Goal: Task Accomplishment & Management: Use online tool/utility

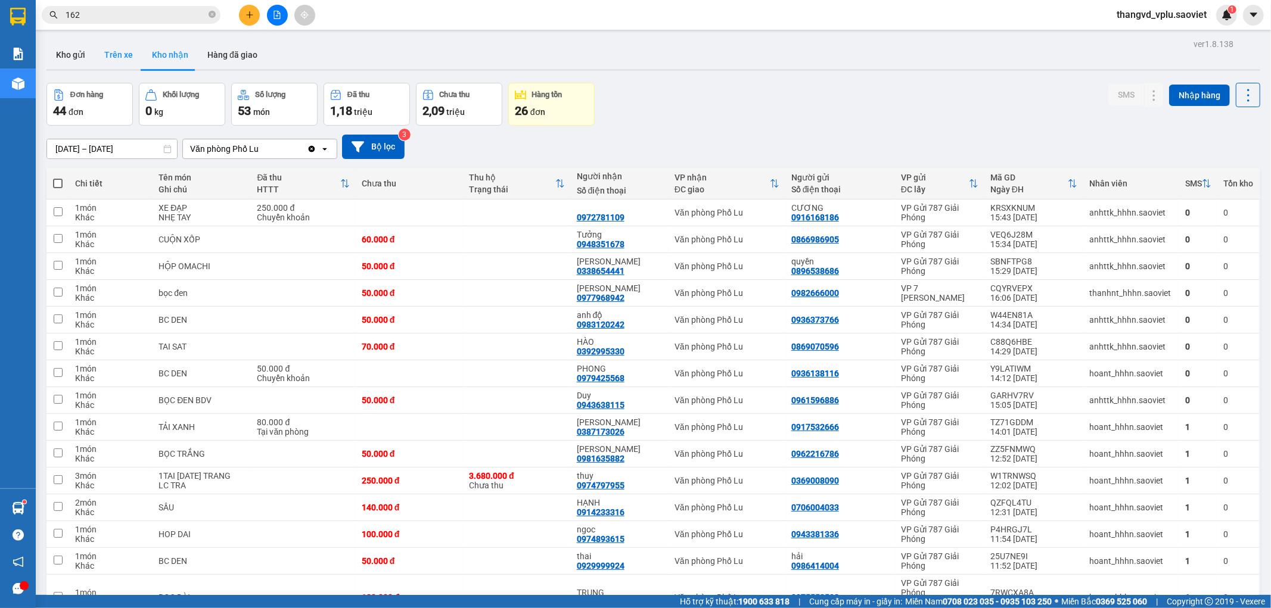
click at [114, 50] on button "Trên xe" at bounding box center [119, 55] width 48 height 29
type input "[DATE] – [DATE]"
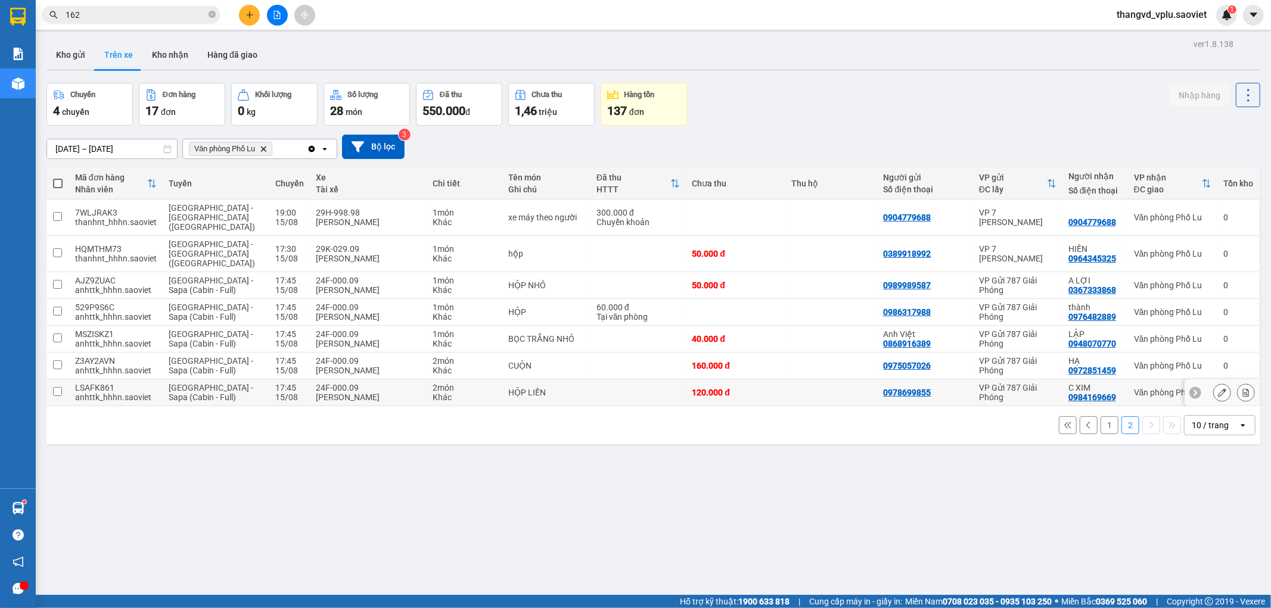
click at [477, 380] on td "2 món Khác" at bounding box center [464, 393] width 75 height 27
checkbox input "true"
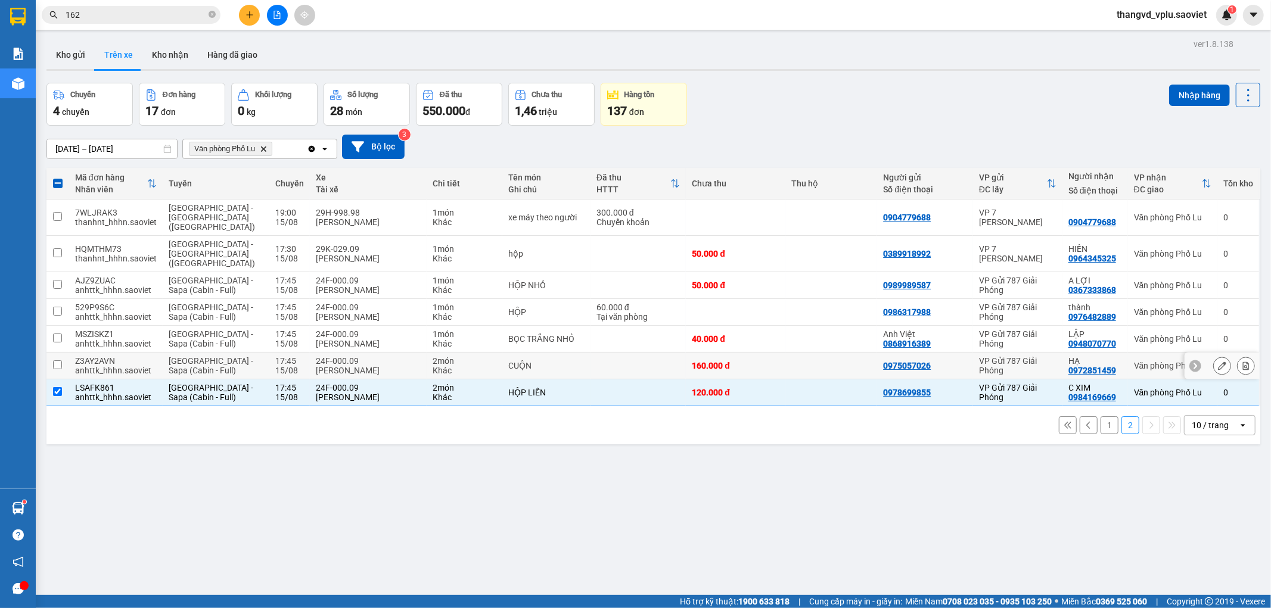
click at [463, 366] on div "Khác" at bounding box center [464, 371] width 63 height 10
checkbox input "true"
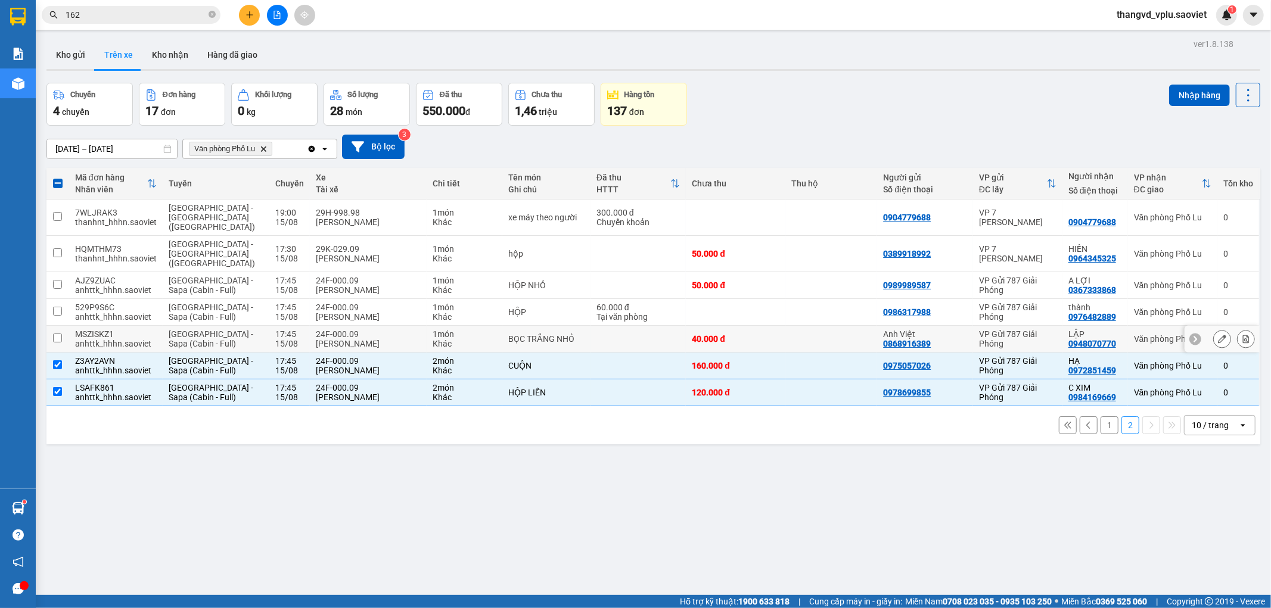
click at [356, 330] on div "24F-000.09" at bounding box center [368, 335] width 105 height 10
checkbox input "true"
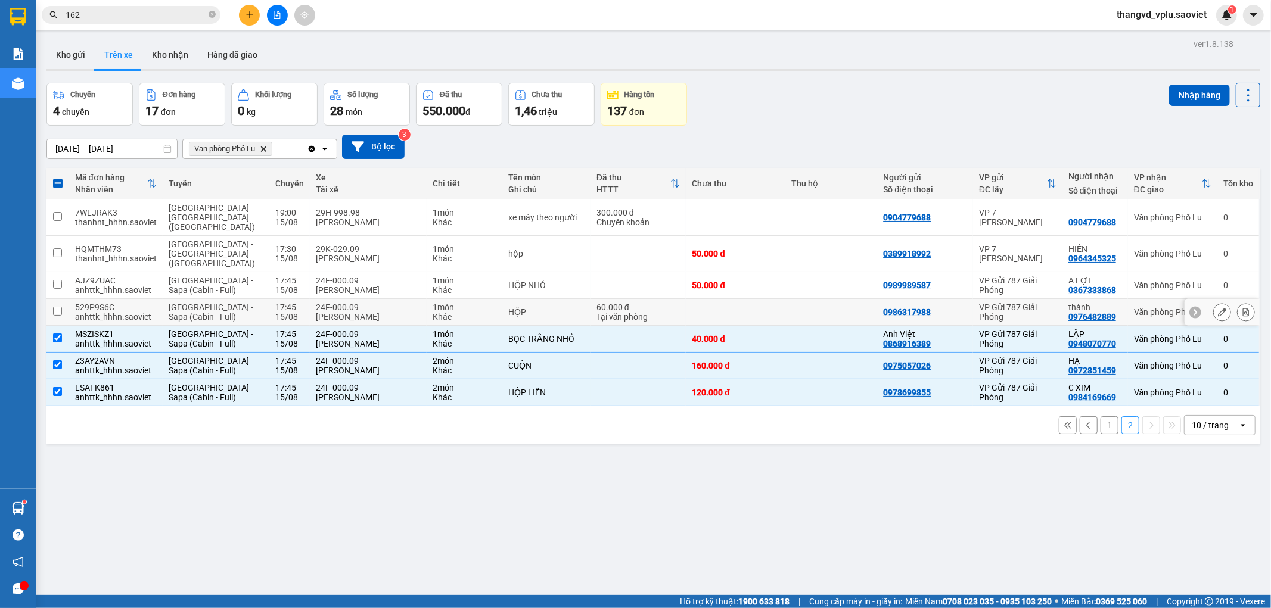
click at [350, 303] on div "24F-000.09" at bounding box center [368, 308] width 105 height 10
checkbox input "true"
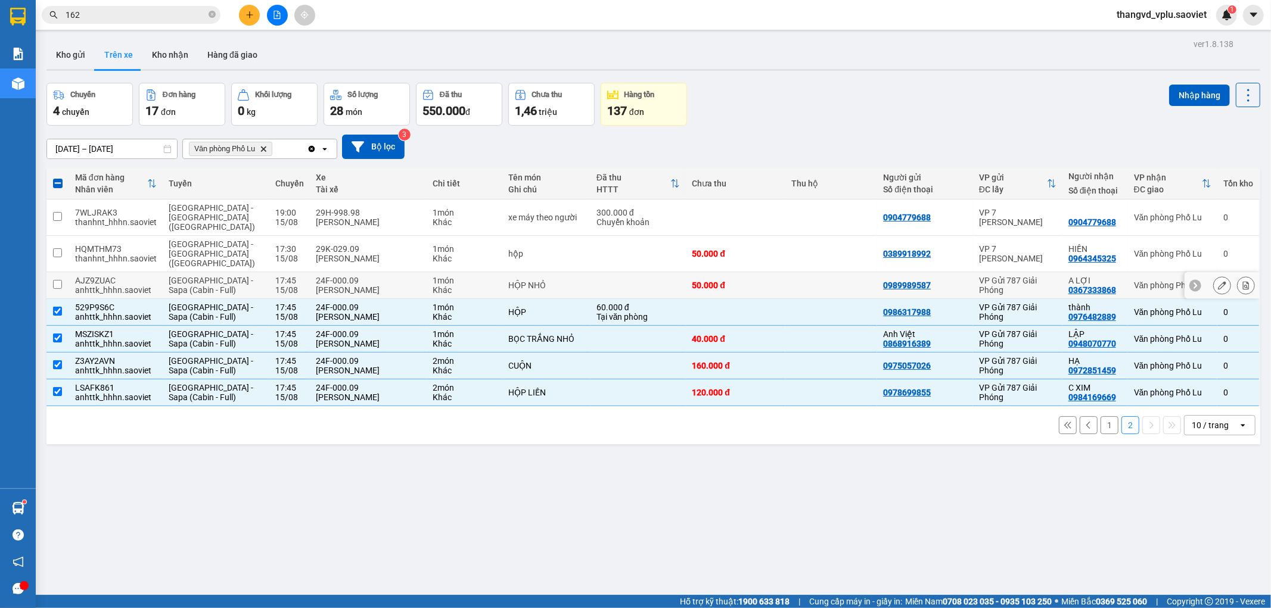
click at [348, 285] on div "[PERSON_NAME]" at bounding box center [368, 290] width 105 height 10
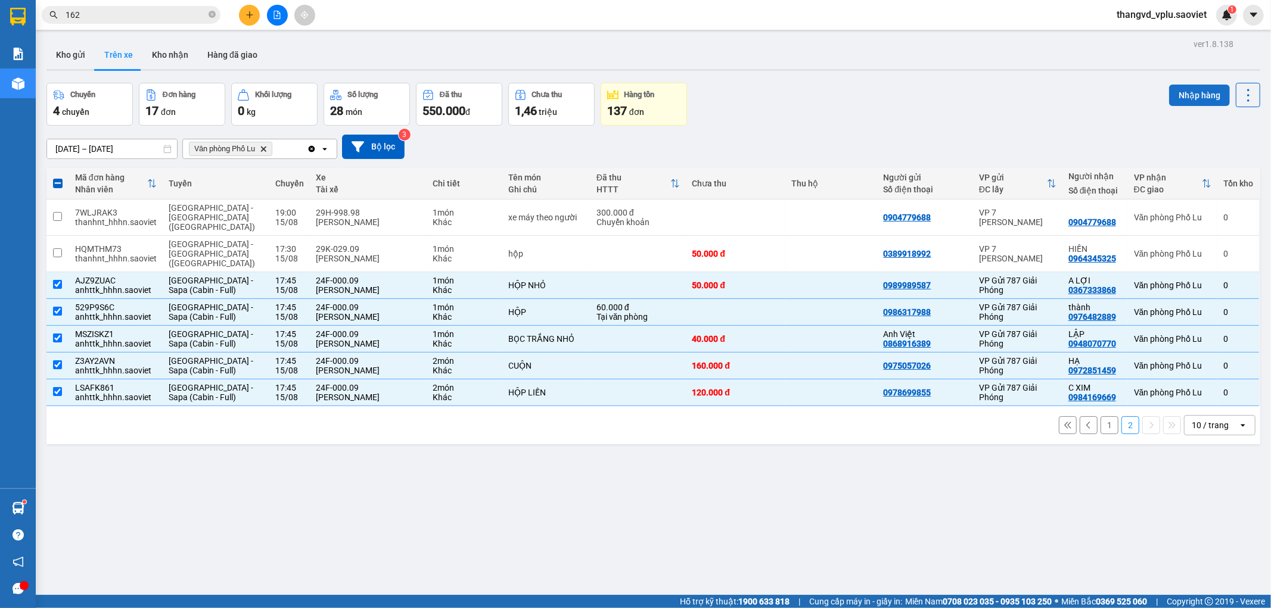
click at [1175, 97] on button "Nhập hàng" at bounding box center [1199, 95] width 61 height 21
checkbox input "false"
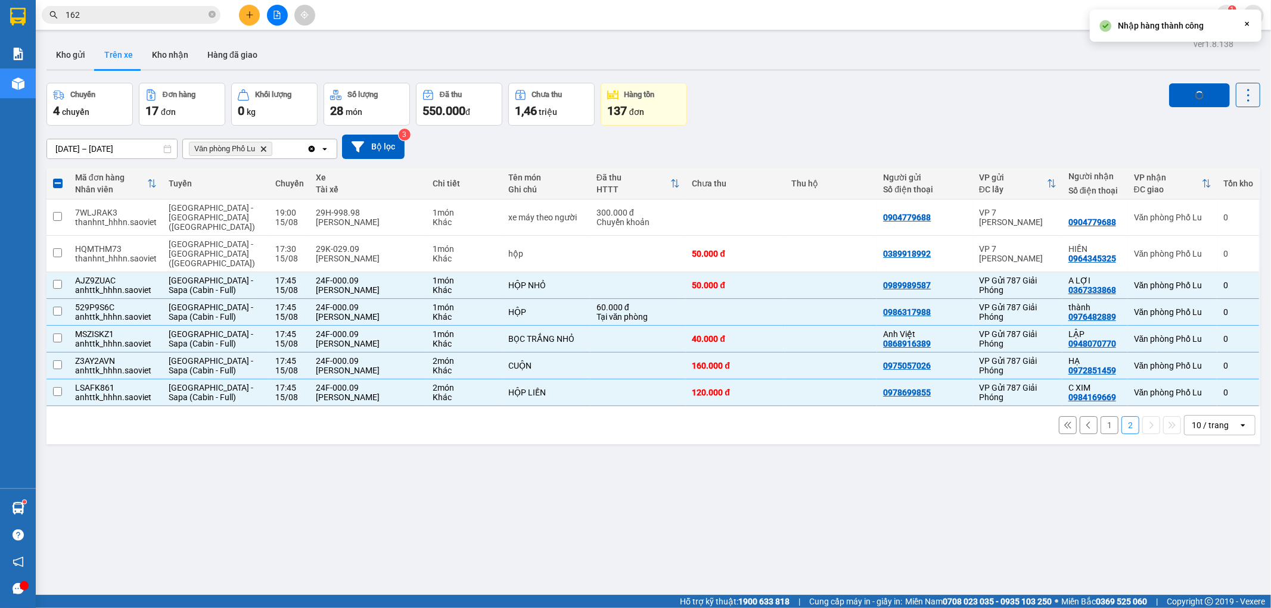
checkbox input "false"
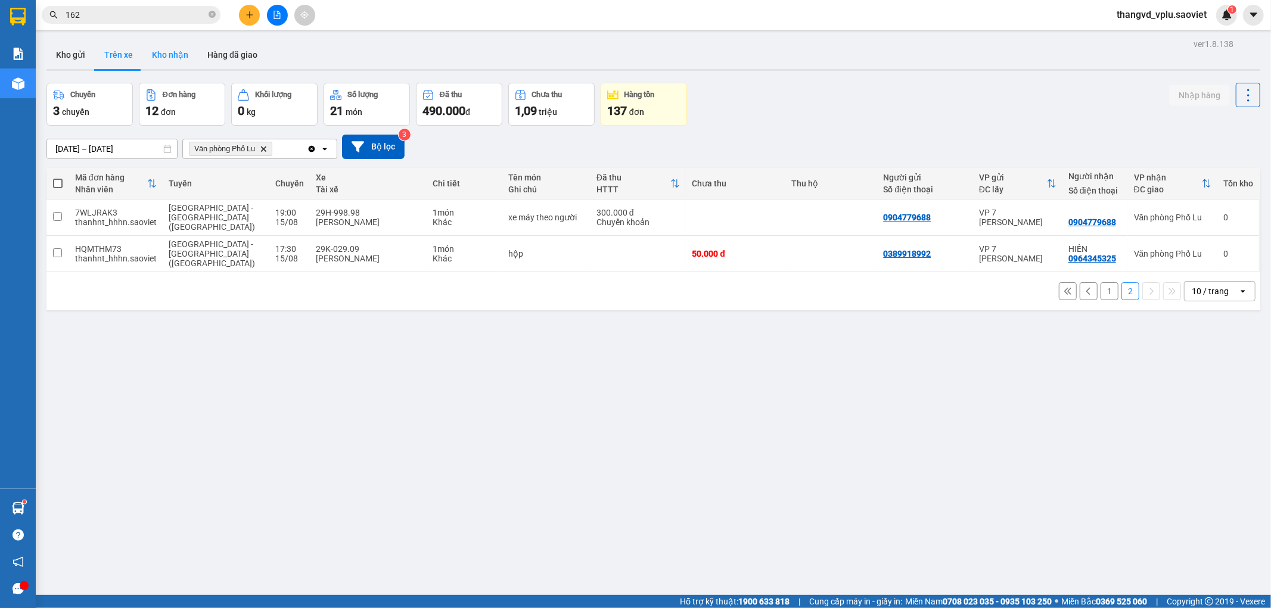
click at [177, 55] on button "Kho nhận" at bounding box center [169, 55] width 55 height 29
type input "[DATE] – [DATE]"
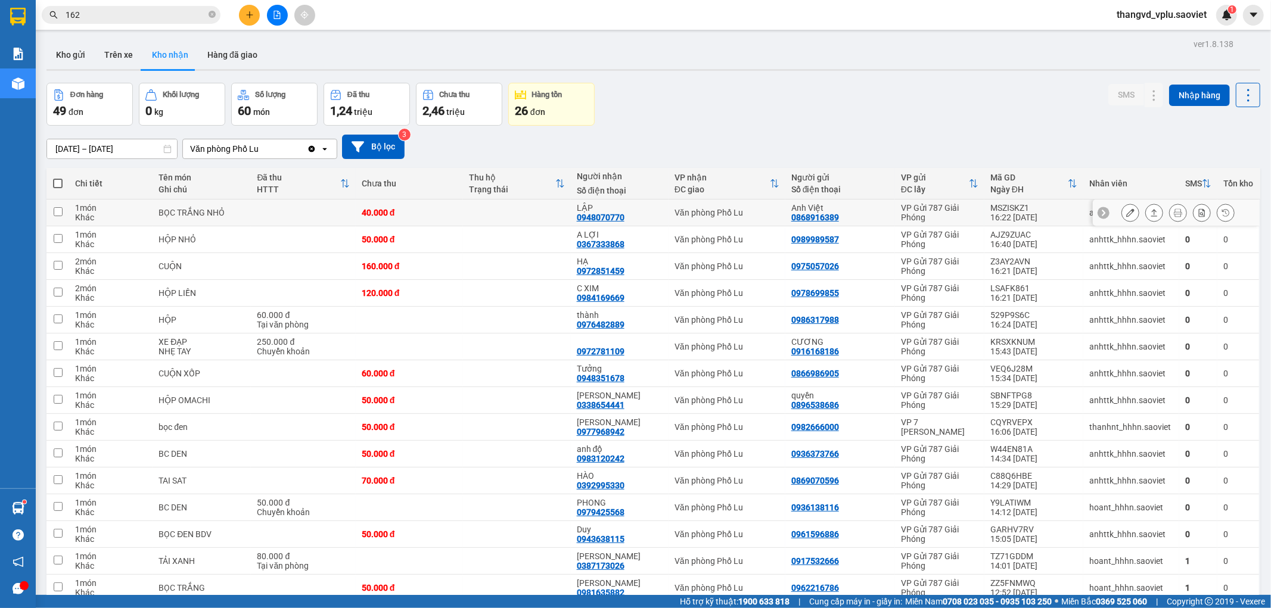
click at [274, 213] on td at bounding box center [303, 213] width 104 height 27
checkbox input "true"
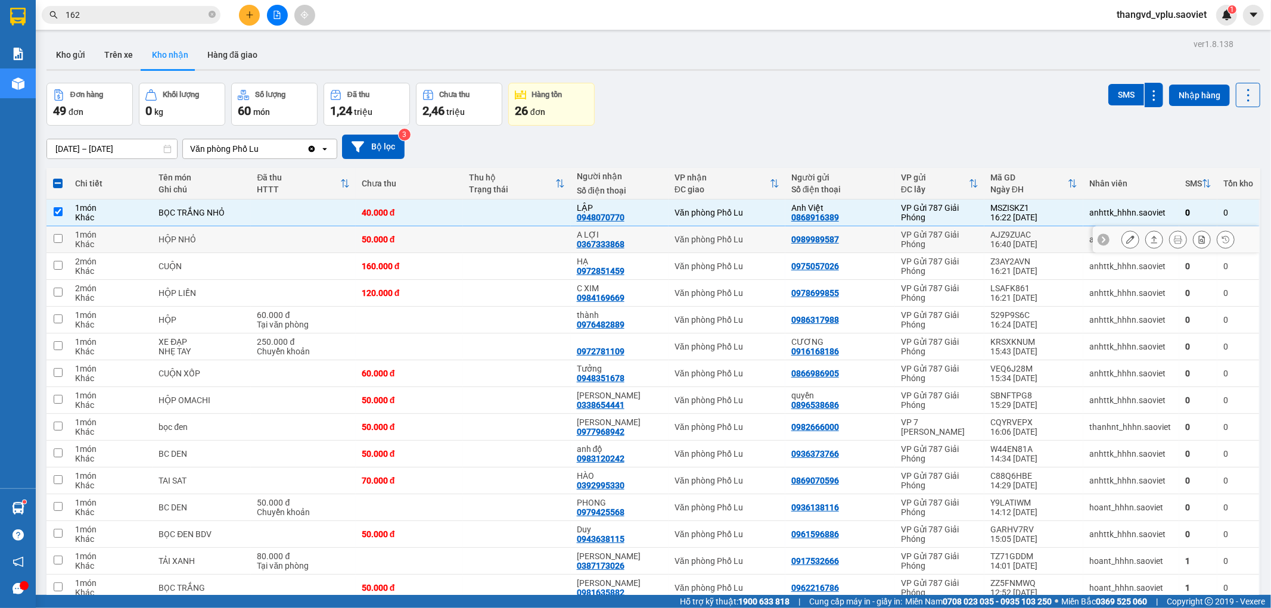
drag, startPoint x: 268, startPoint y: 235, endPoint x: 252, endPoint y: 267, distance: 36.0
click at [267, 235] on td at bounding box center [303, 239] width 104 height 27
checkbox input "true"
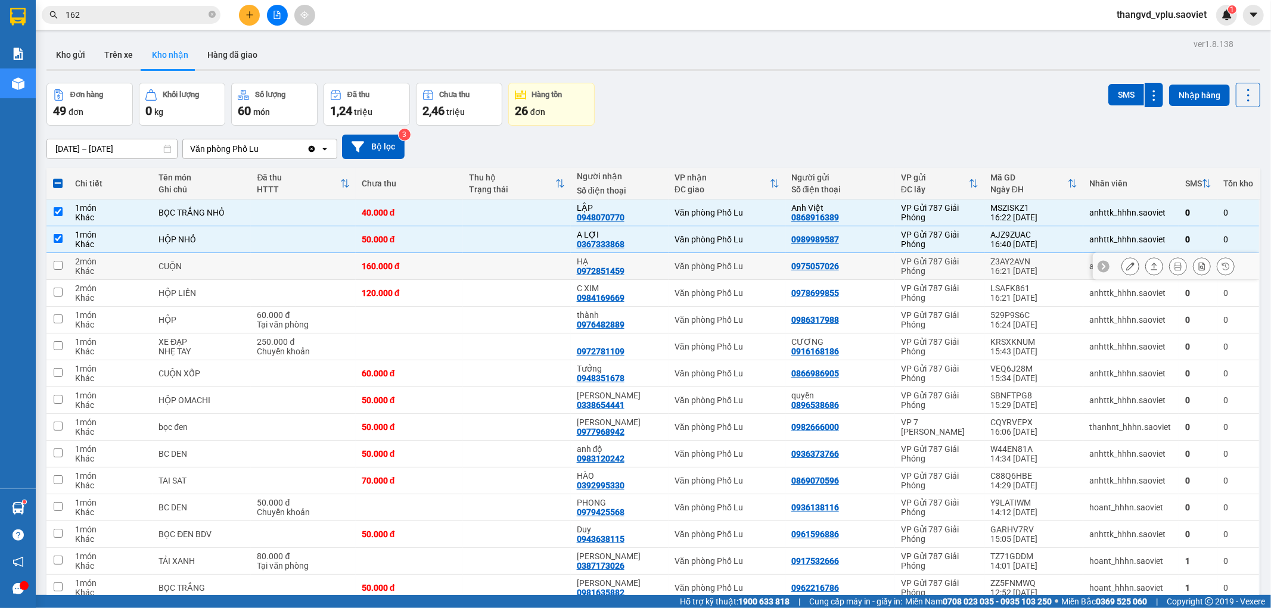
click at [245, 267] on div "CUỘN" at bounding box center [202, 267] width 86 height 10
checkbox input "true"
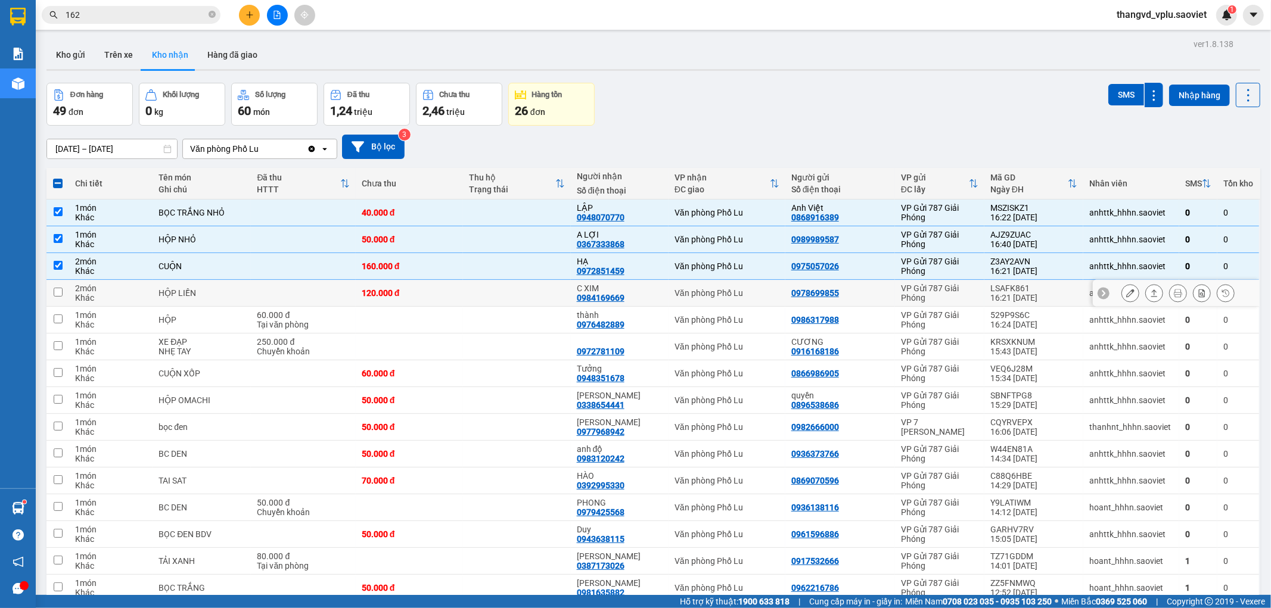
click at [243, 284] on td "HỘP LIỀN" at bounding box center [202, 293] width 98 height 27
checkbox input "true"
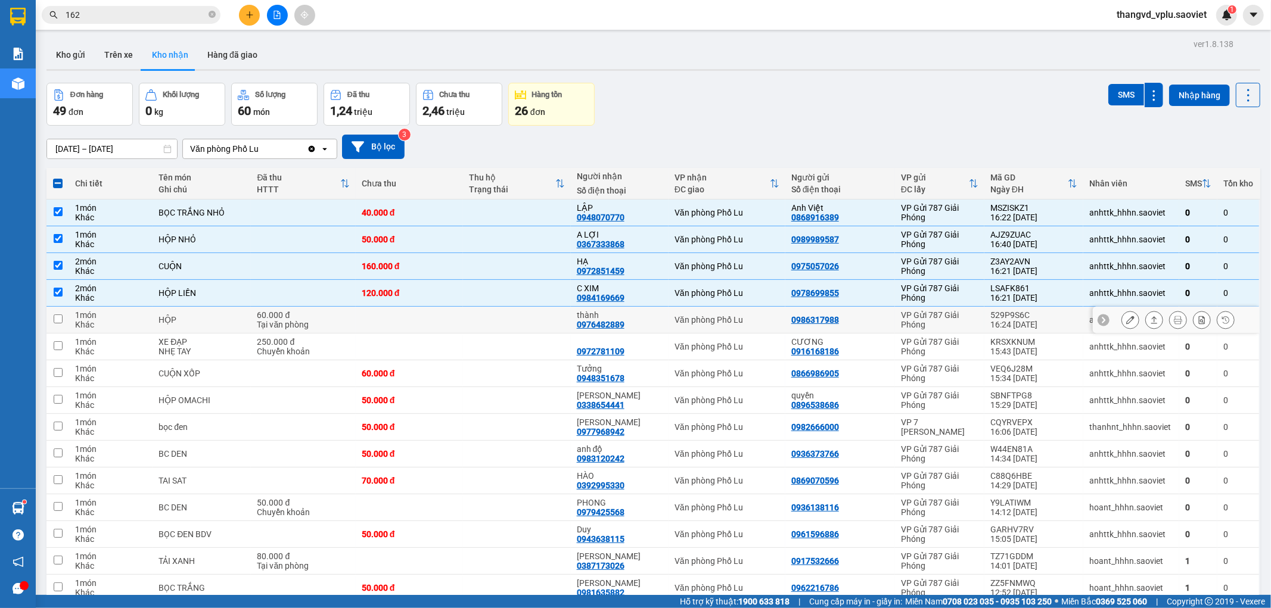
click at [221, 320] on div "HỘP" at bounding box center [202, 320] width 86 height 10
checkbox input "true"
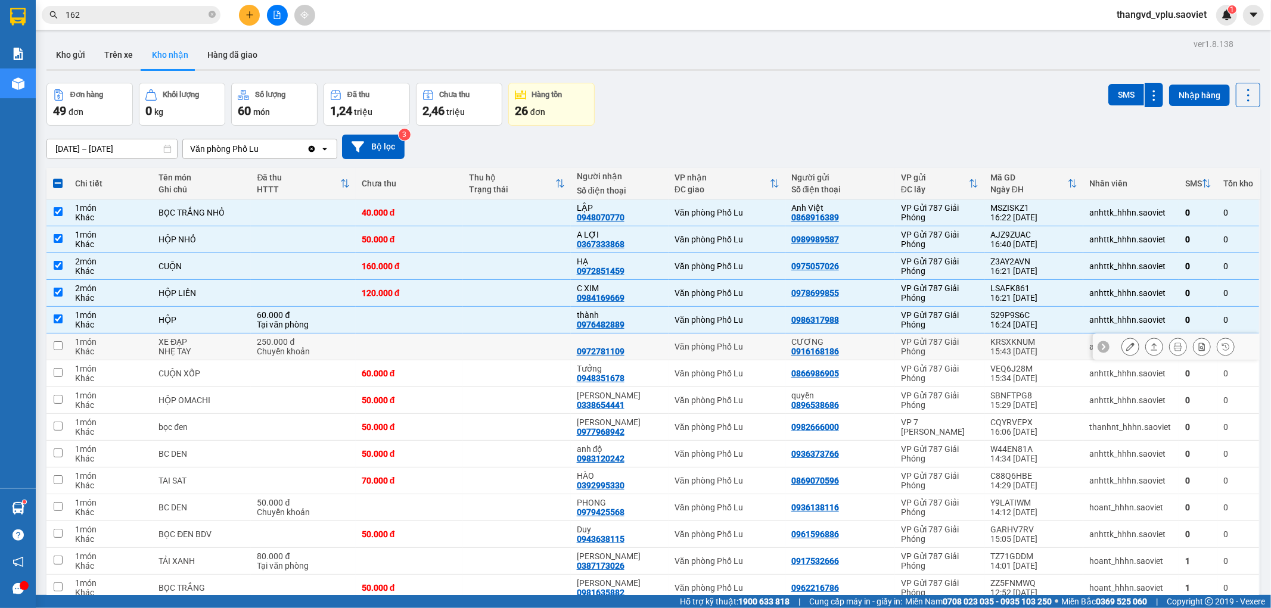
click at [223, 347] on div "NHẸ TAY" at bounding box center [202, 352] width 86 height 10
checkbox input "true"
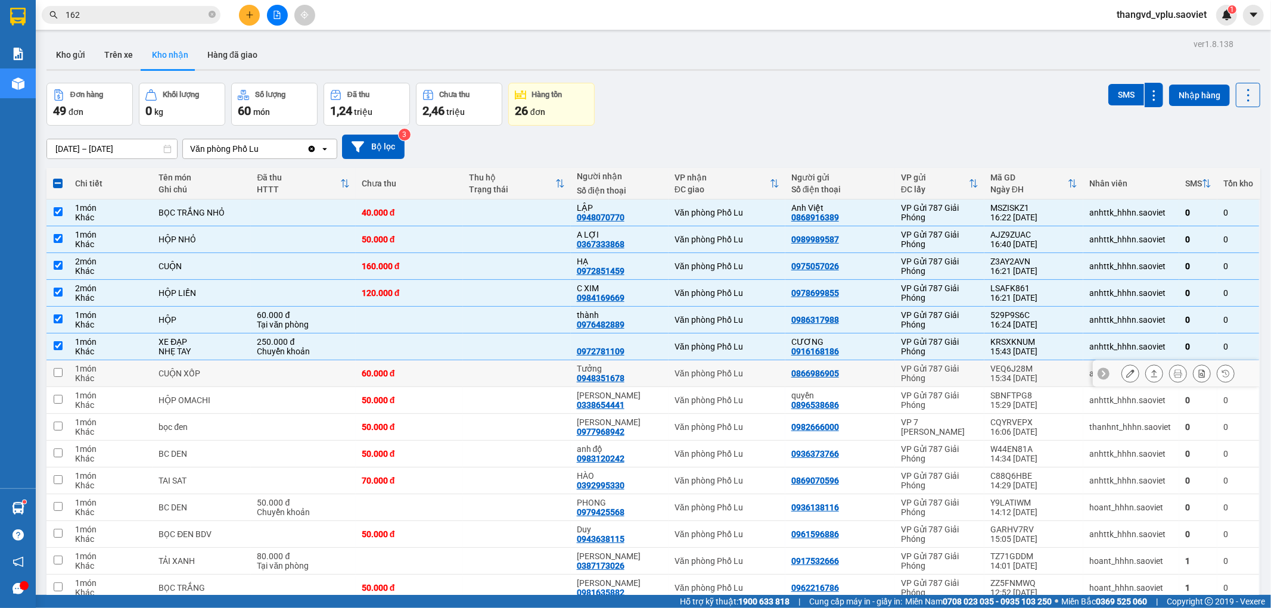
click at [222, 368] on td "CUỘN XỐP" at bounding box center [202, 374] width 98 height 27
checkbox input "true"
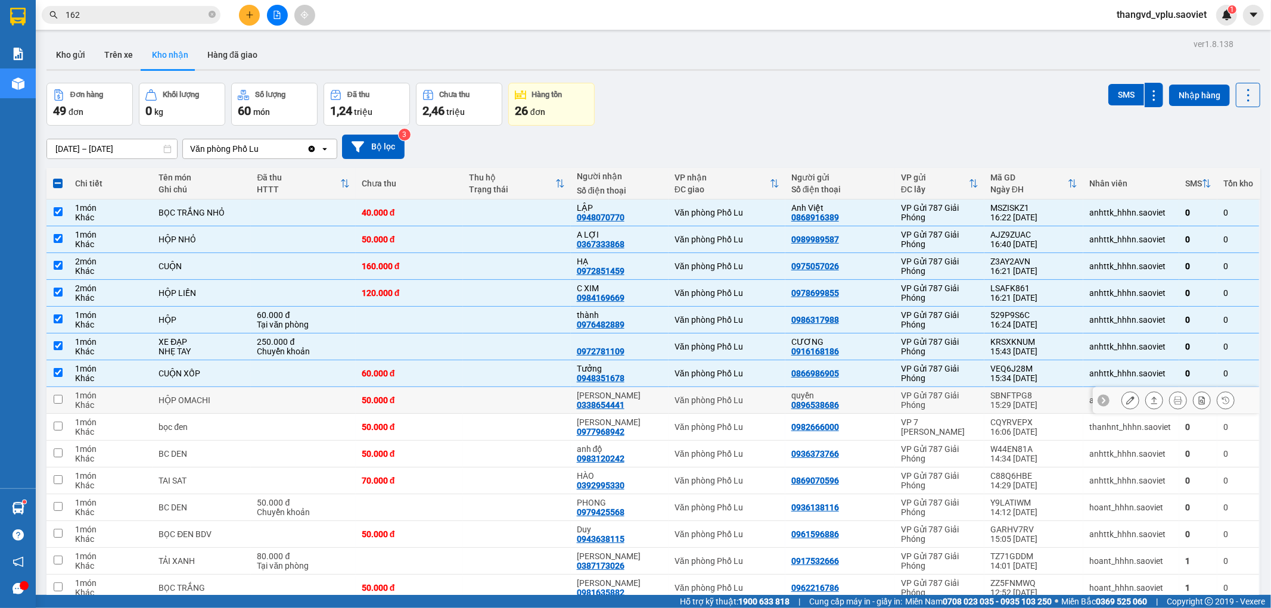
click at [223, 402] on div "HỘP OMACHI" at bounding box center [202, 401] width 86 height 10
checkbox input "true"
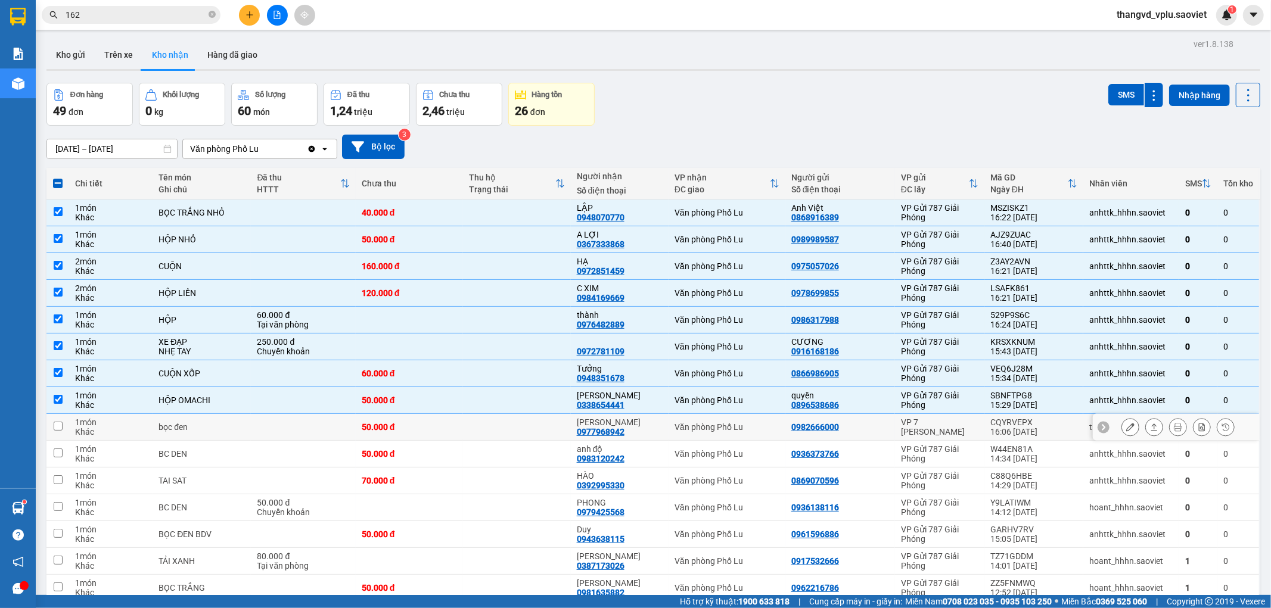
click at [225, 427] on div "bọc đen" at bounding box center [202, 428] width 86 height 10
checkbox input "true"
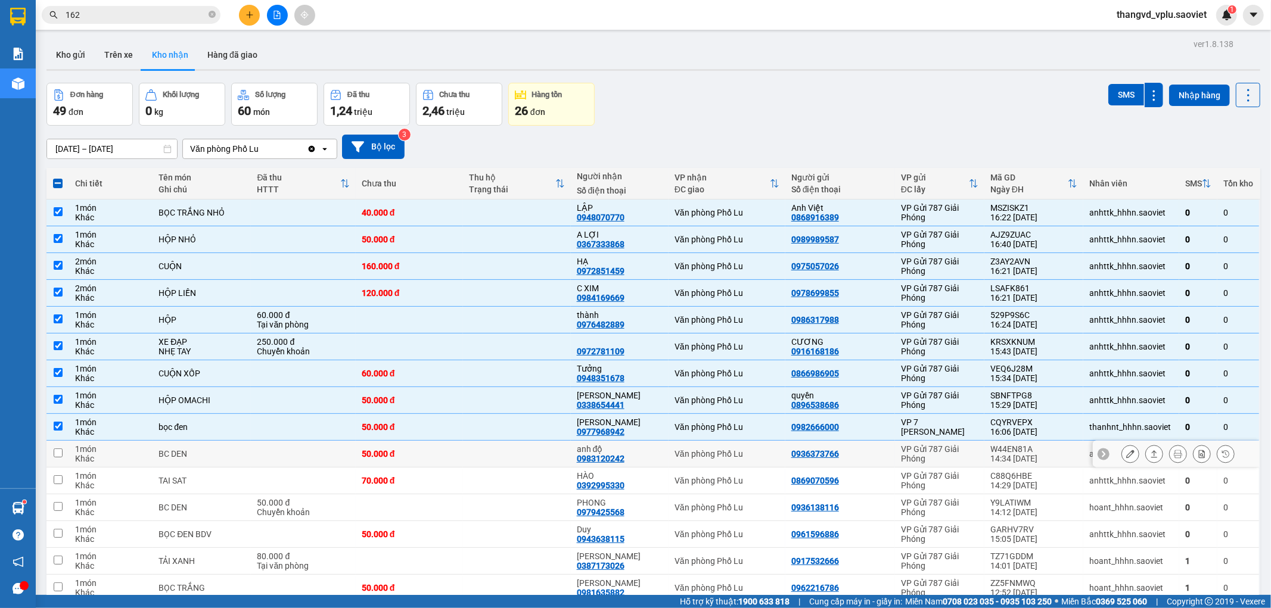
click at [229, 452] on div "BC DEN" at bounding box center [202, 454] width 86 height 10
checkbox input "true"
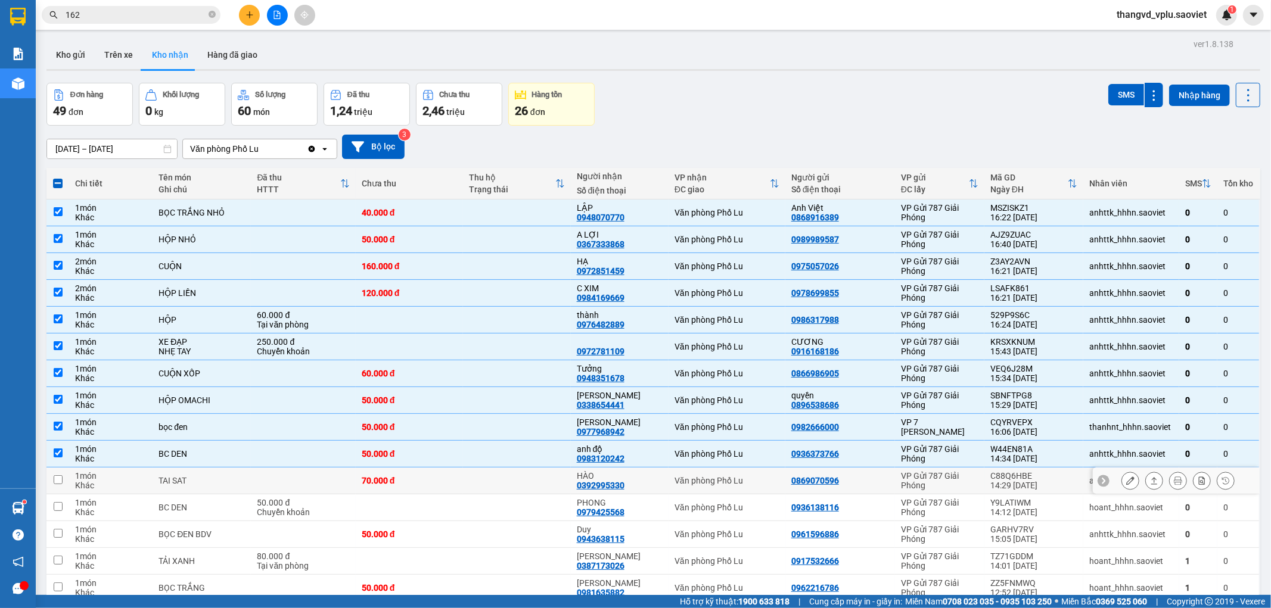
click at [233, 478] on div "TAI SAT" at bounding box center [202, 481] width 86 height 10
checkbox input "true"
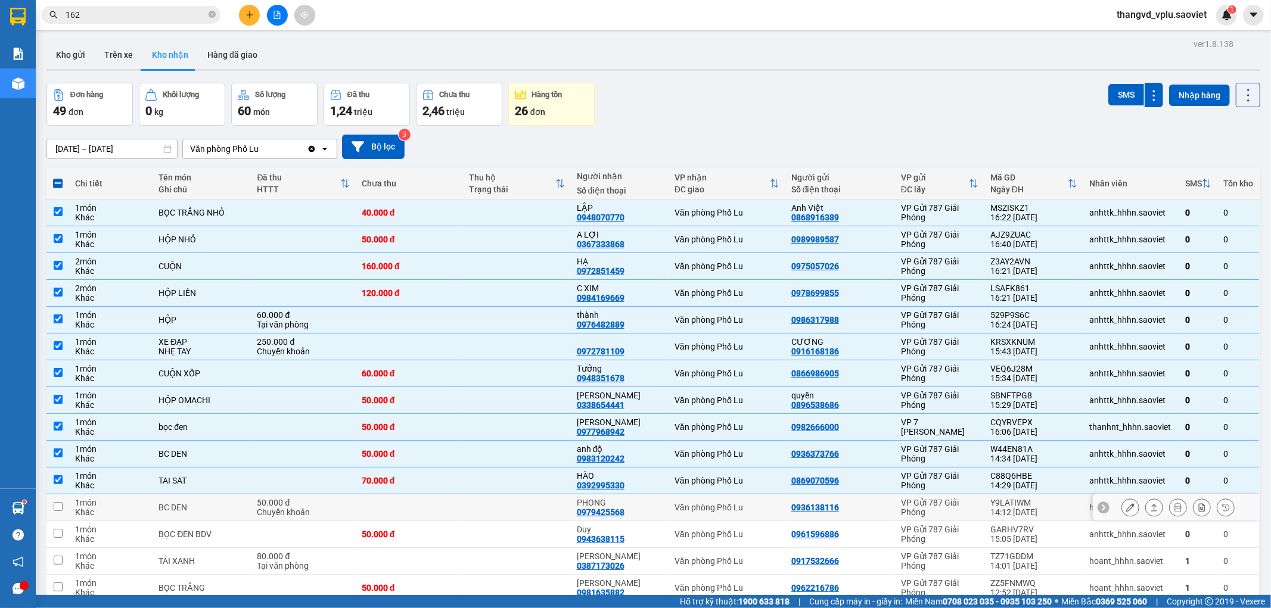
click at [238, 505] on div "BC DEN" at bounding box center [202, 508] width 86 height 10
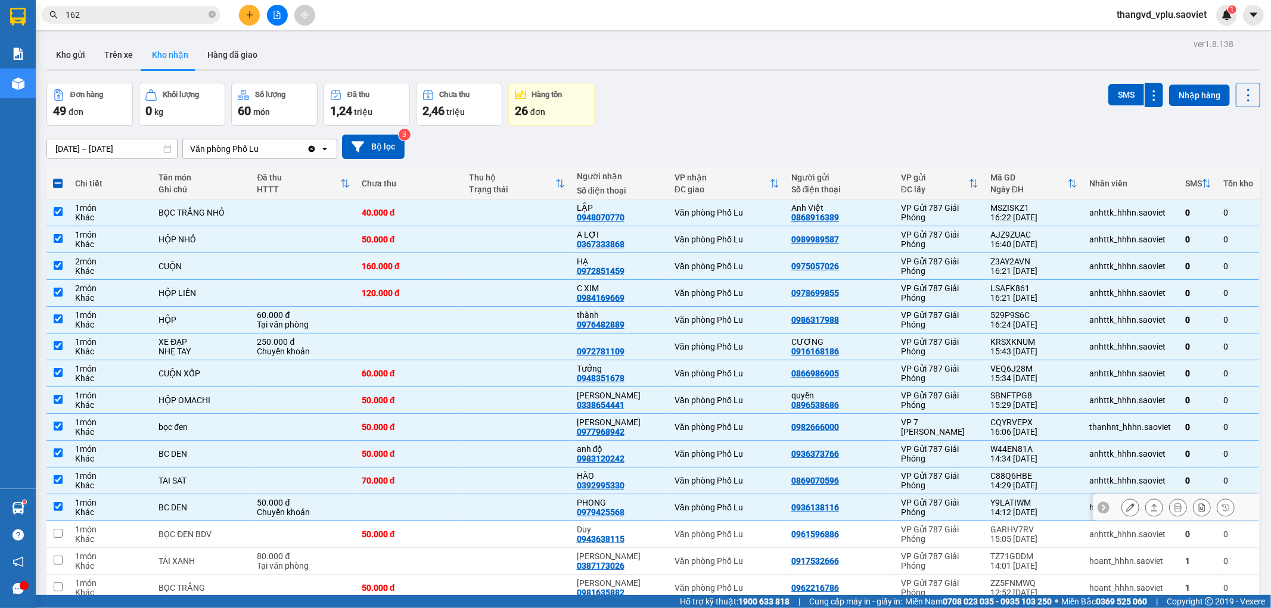
checkbox input "true"
click at [237, 533] on div "BỌC ĐEN BDV" at bounding box center [202, 535] width 86 height 10
checkbox input "true"
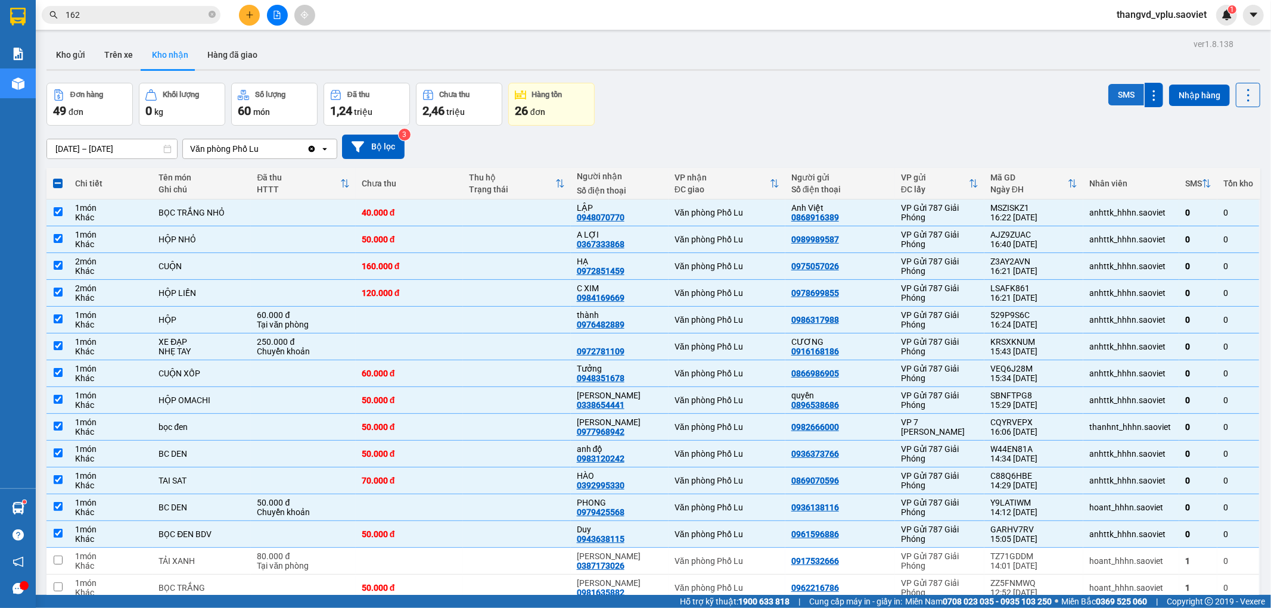
click at [1117, 92] on button "SMS" at bounding box center [1127, 94] width 36 height 21
click at [128, 17] on input "162" at bounding box center [136, 14] width 141 height 13
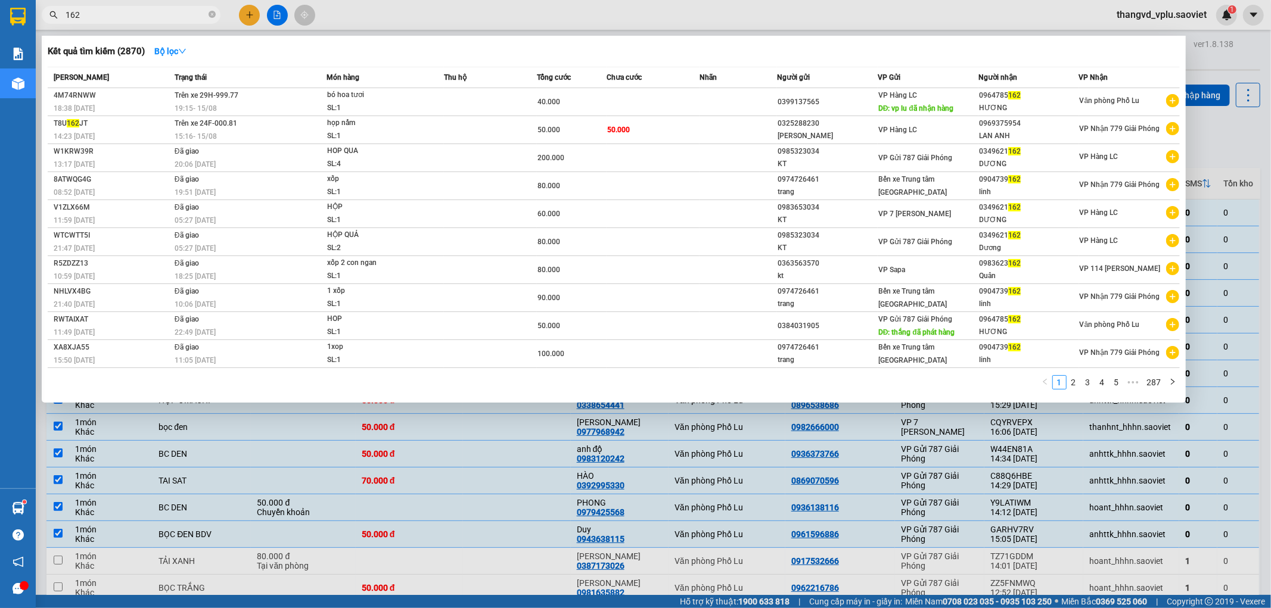
click at [128, 17] on input "162" at bounding box center [136, 14] width 141 height 13
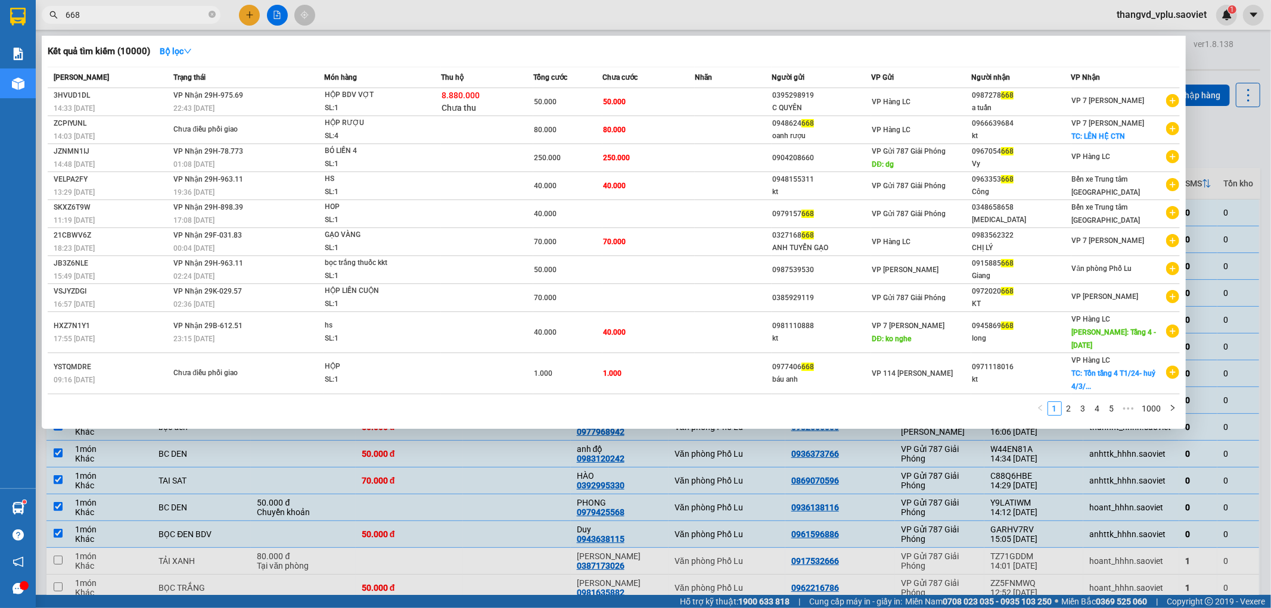
click at [95, 15] on input "668" at bounding box center [136, 14] width 141 height 13
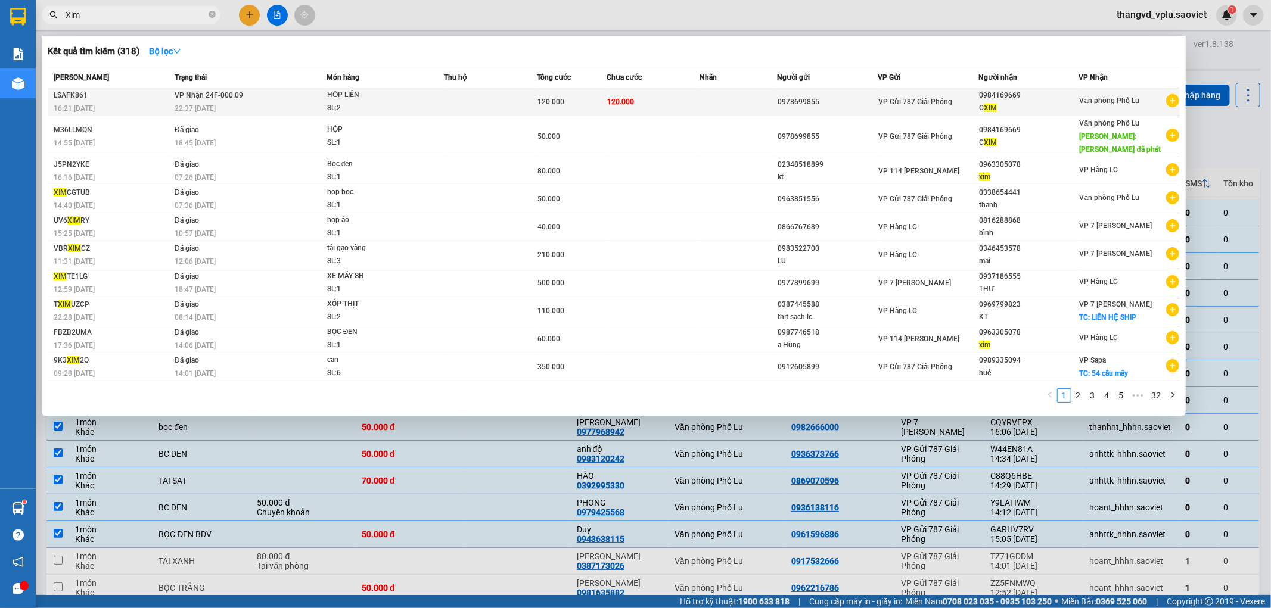
type input "Xim"
click at [591, 100] on div "120.000" at bounding box center [572, 101] width 69 height 13
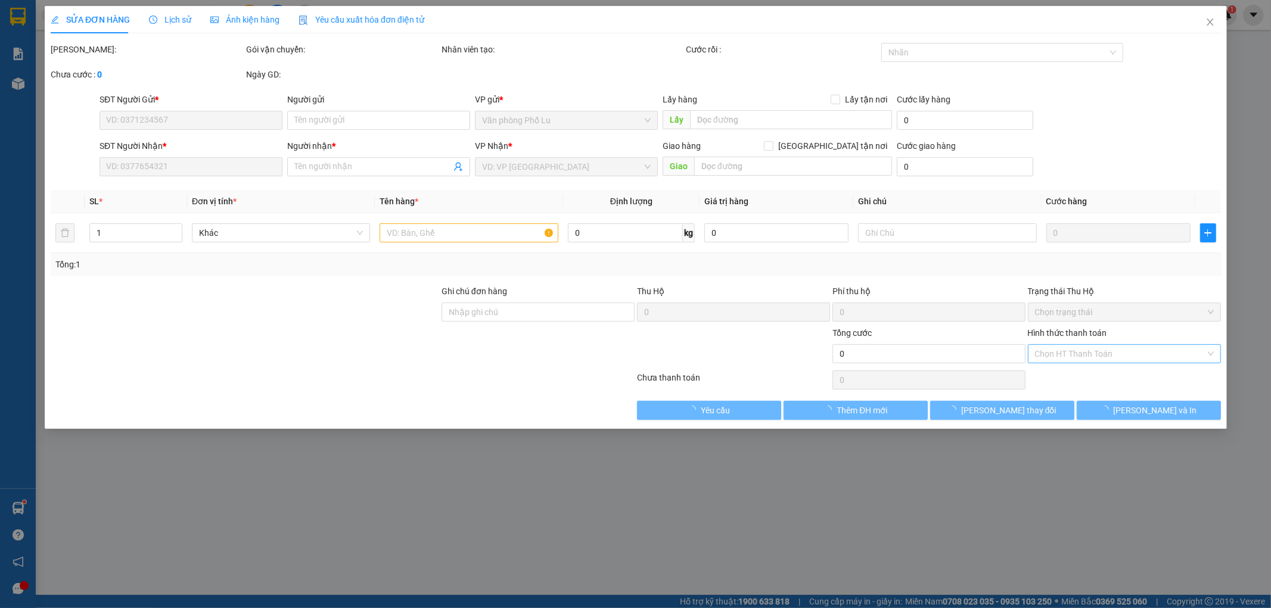
type input "0978699855"
type input "0984169669"
type input "C XIM"
type input "120.000"
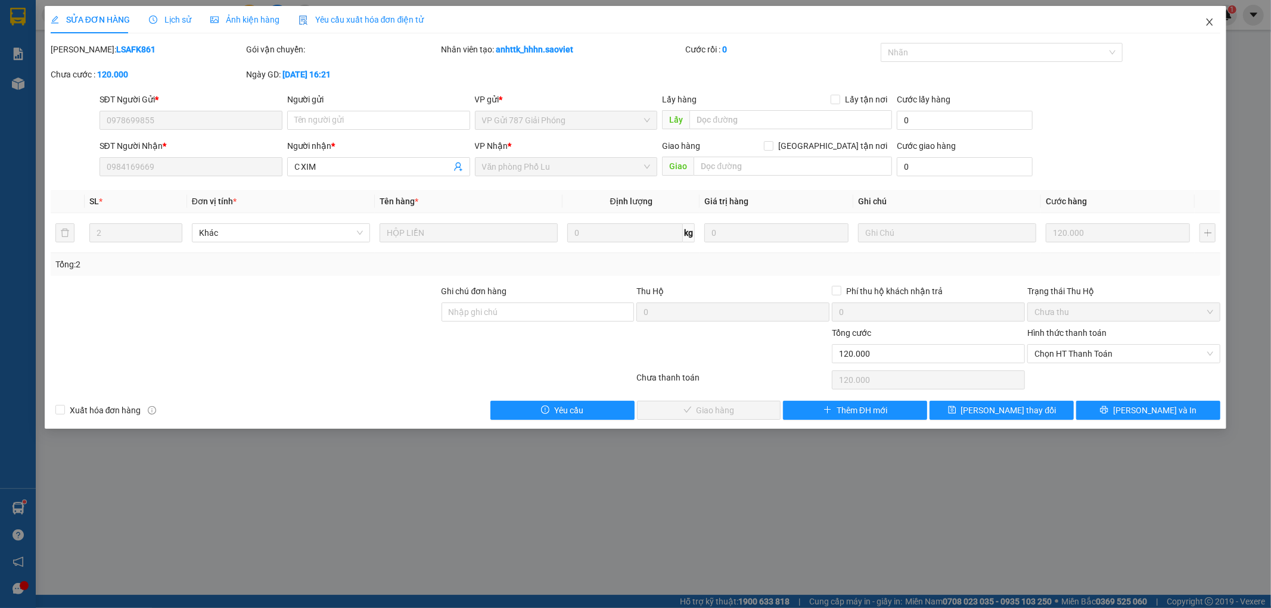
click at [1204, 22] on span "Close" at bounding box center [1209, 22] width 33 height 33
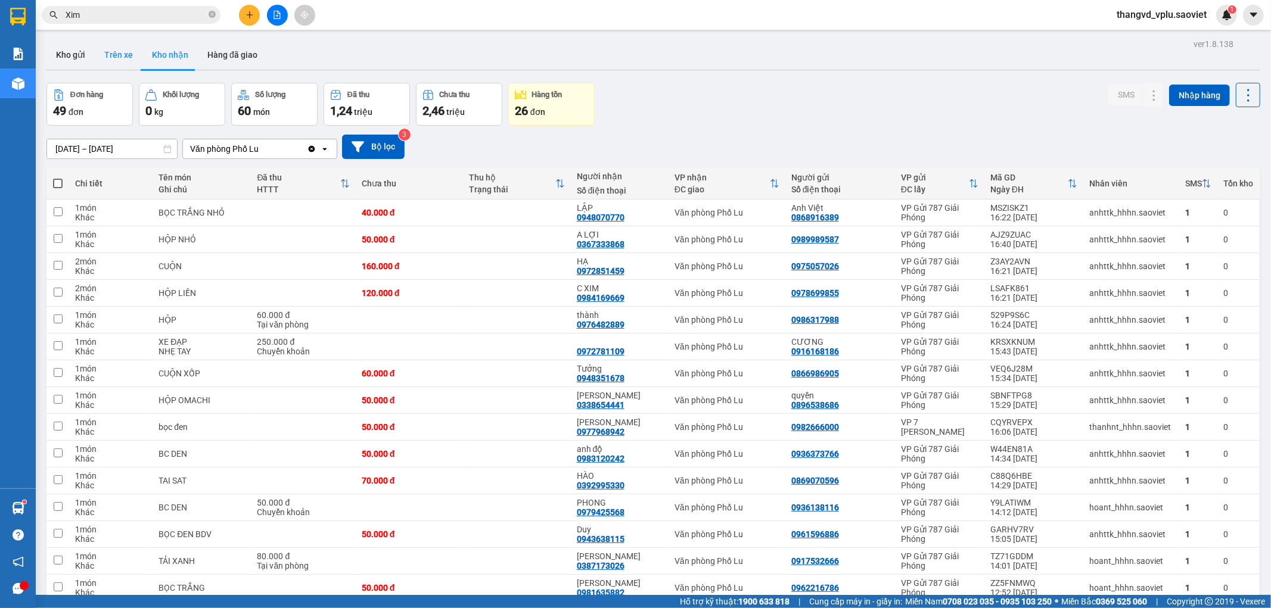
click at [109, 54] on button "Trên xe" at bounding box center [119, 55] width 48 height 29
type input "[DATE] – [DATE]"
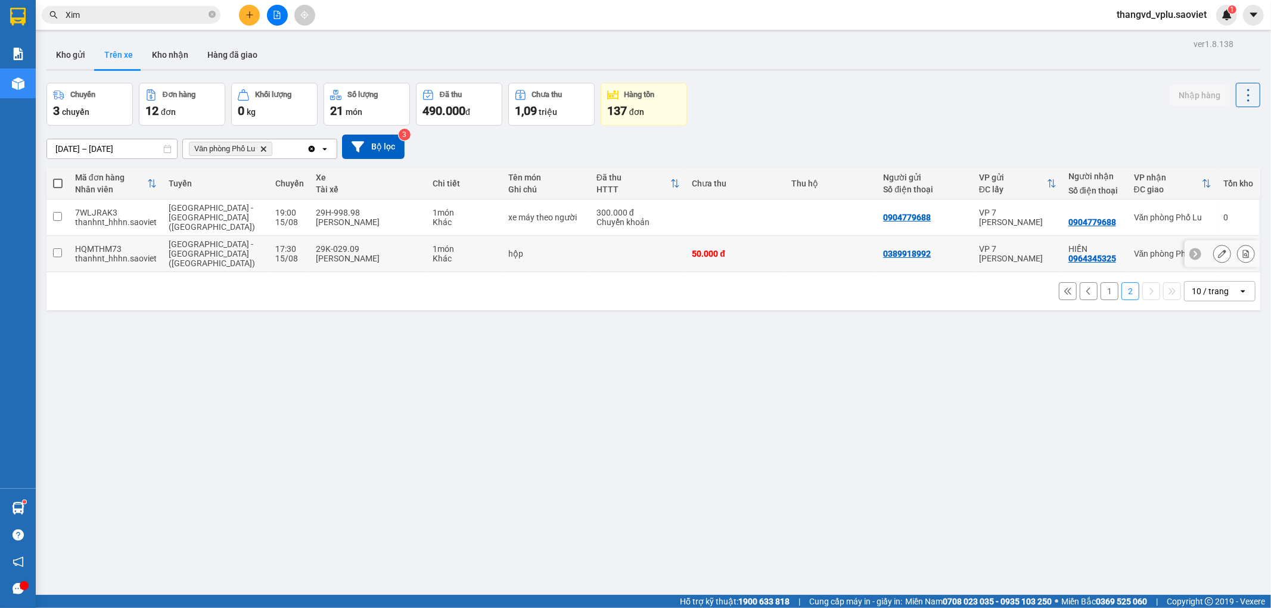
click at [507, 249] on td "hộp" at bounding box center [546, 254] width 88 height 36
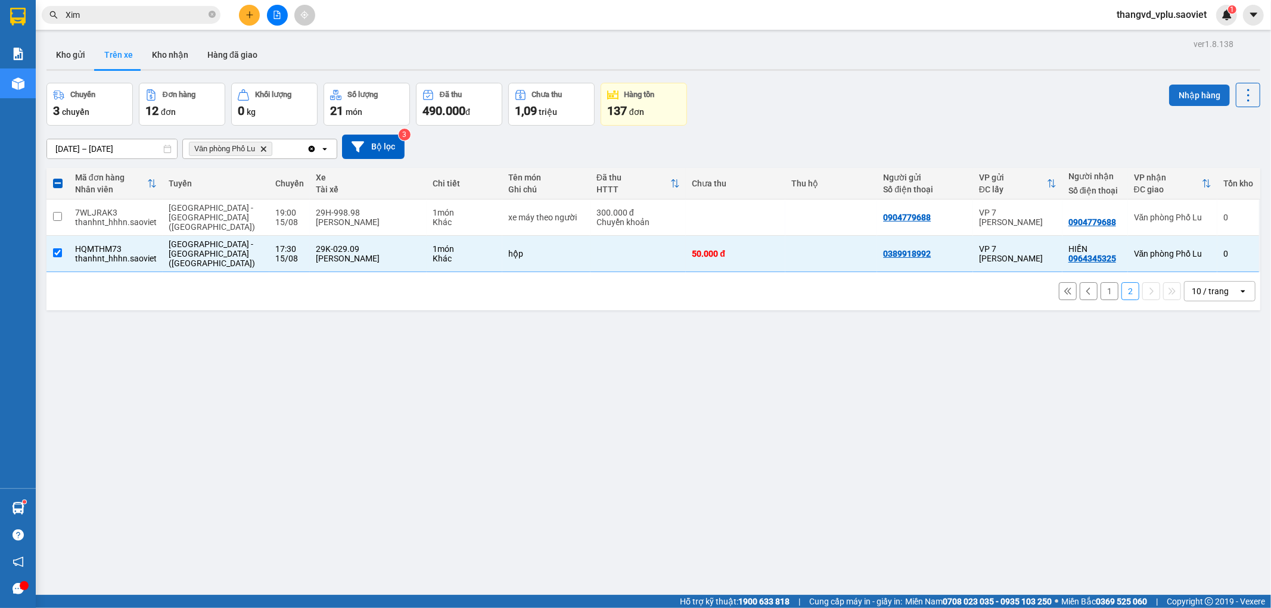
click at [1182, 91] on button "Nhập hàng" at bounding box center [1199, 95] width 61 height 21
checkbox input "false"
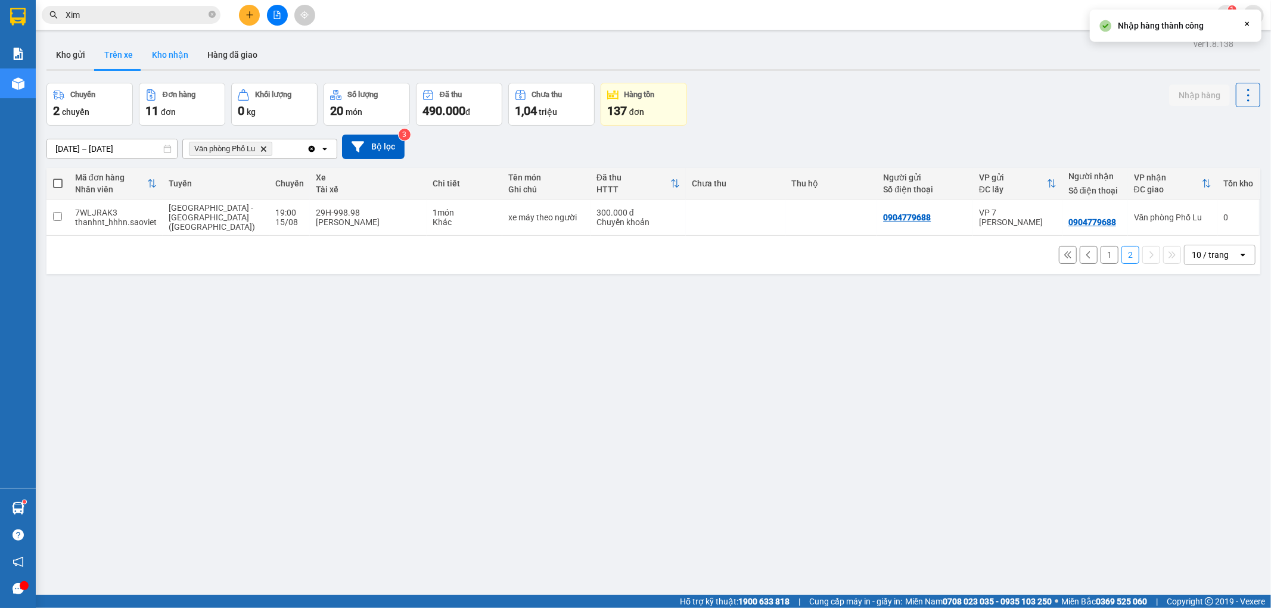
click at [177, 55] on button "Kho nhận" at bounding box center [169, 55] width 55 height 29
type input "[DATE] – [DATE]"
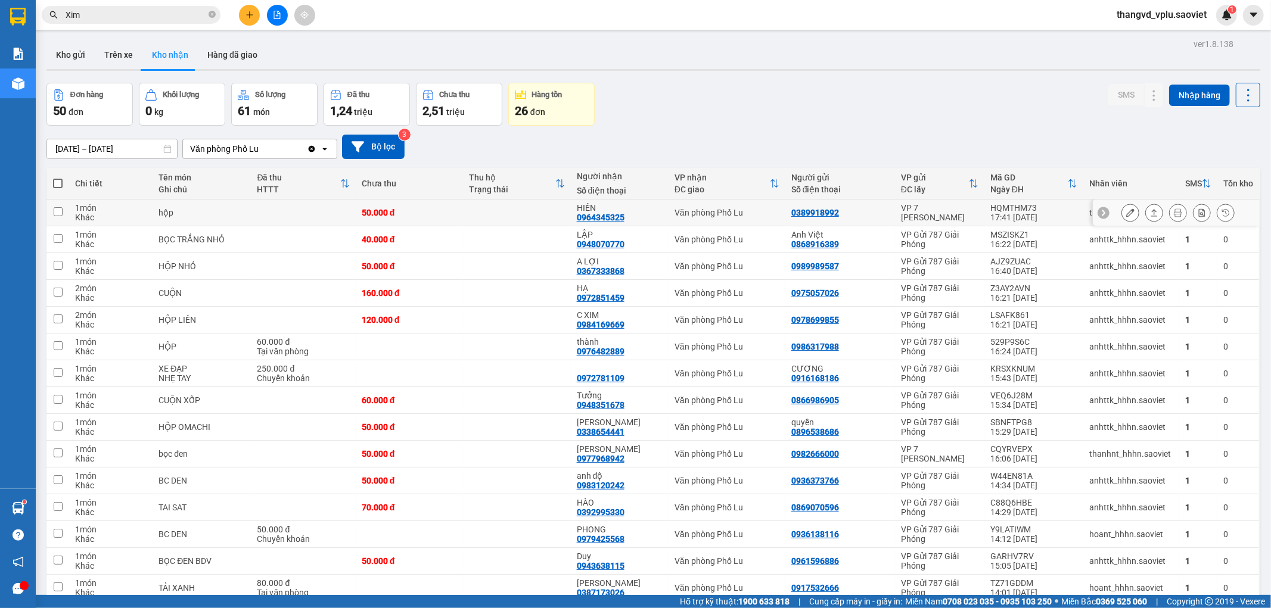
click at [327, 211] on td at bounding box center [303, 213] width 104 height 27
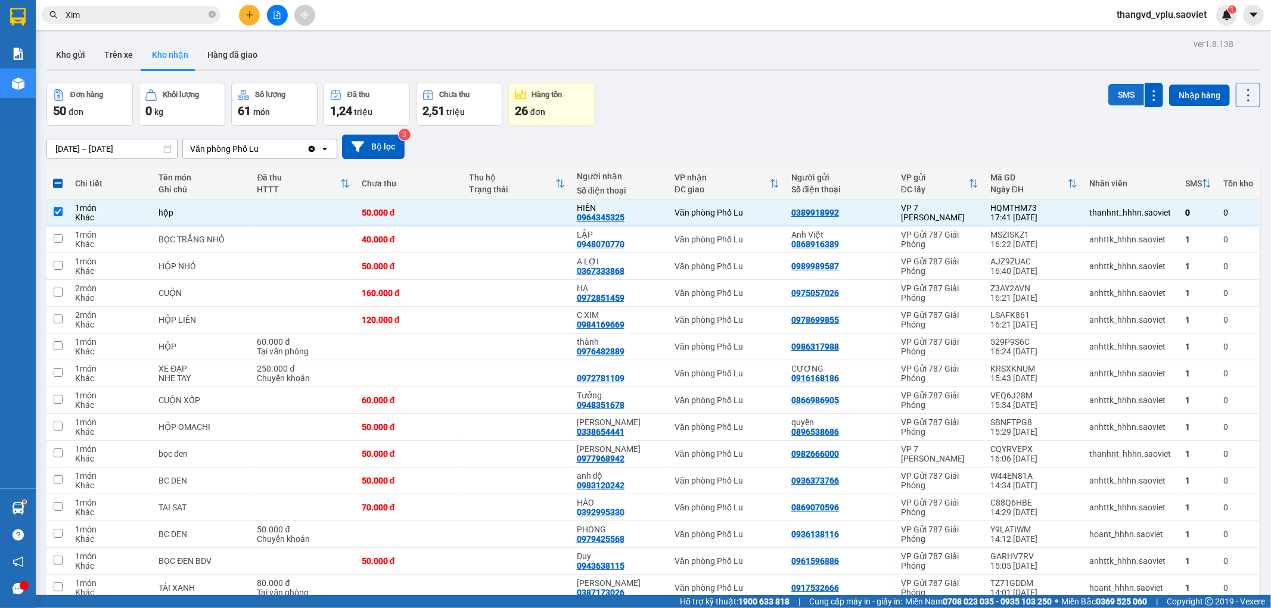
click at [1121, 86] on button "SMS" at bounding box center [1127, 94] width 36 height 21
click at [268, 210] on td at bounding box center [303, 213] width 104 height 27
checkbox input "false"
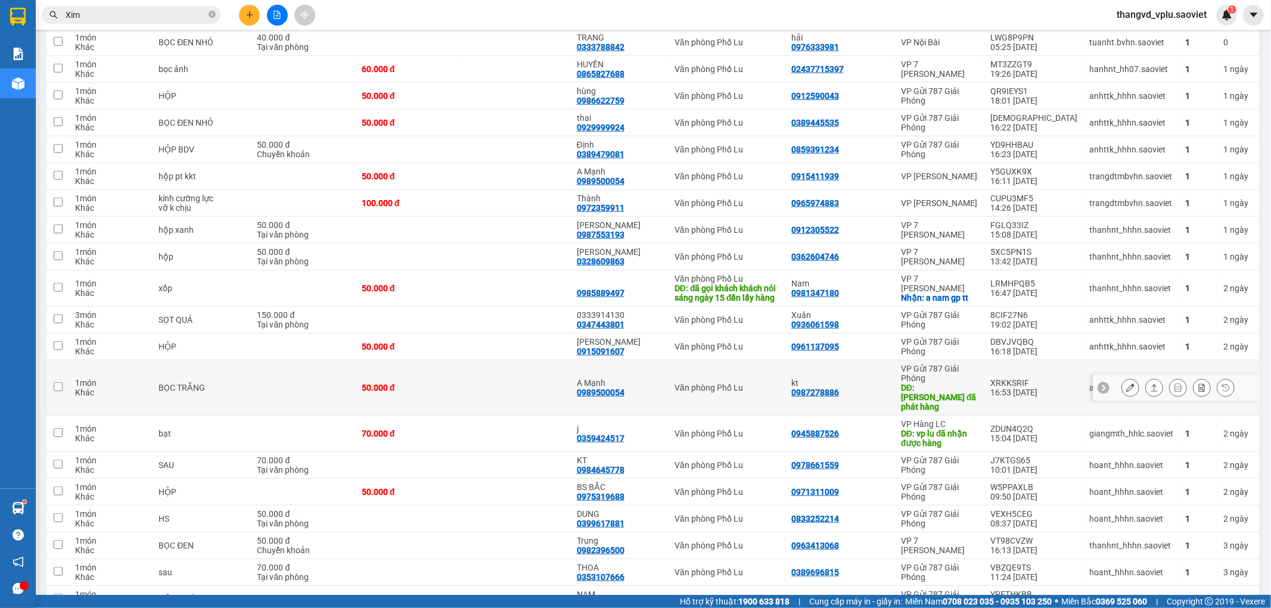
scroll to position [927, 0]
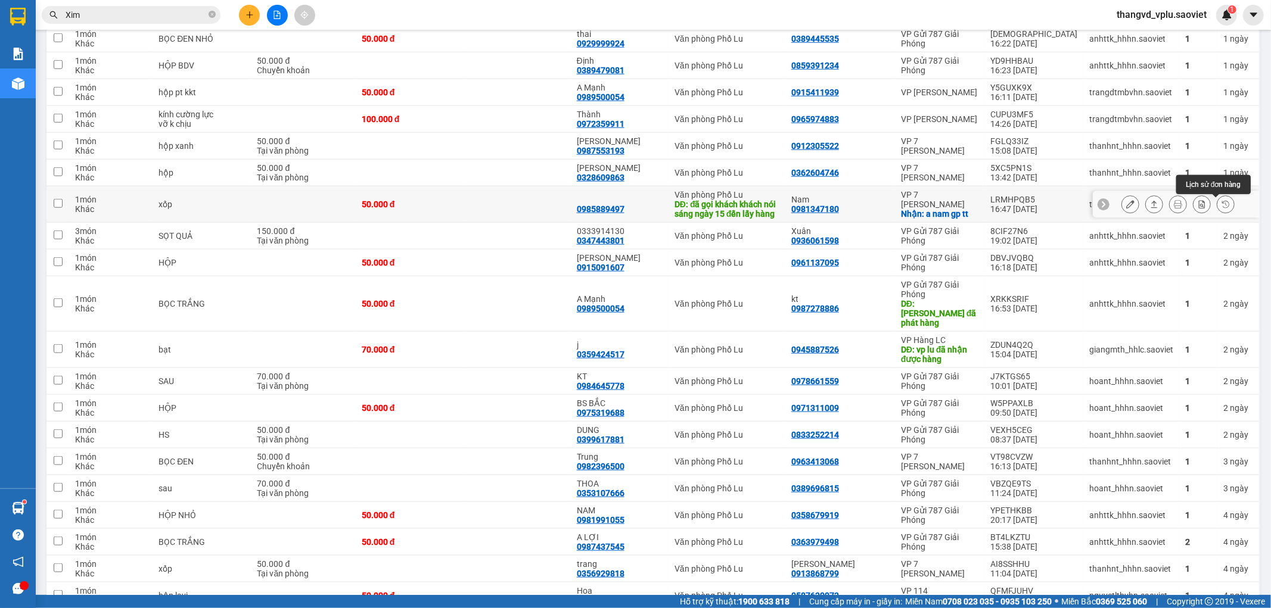
click at [1222, 209] on icon at bounding box center [1226, 204] width 8 height 8
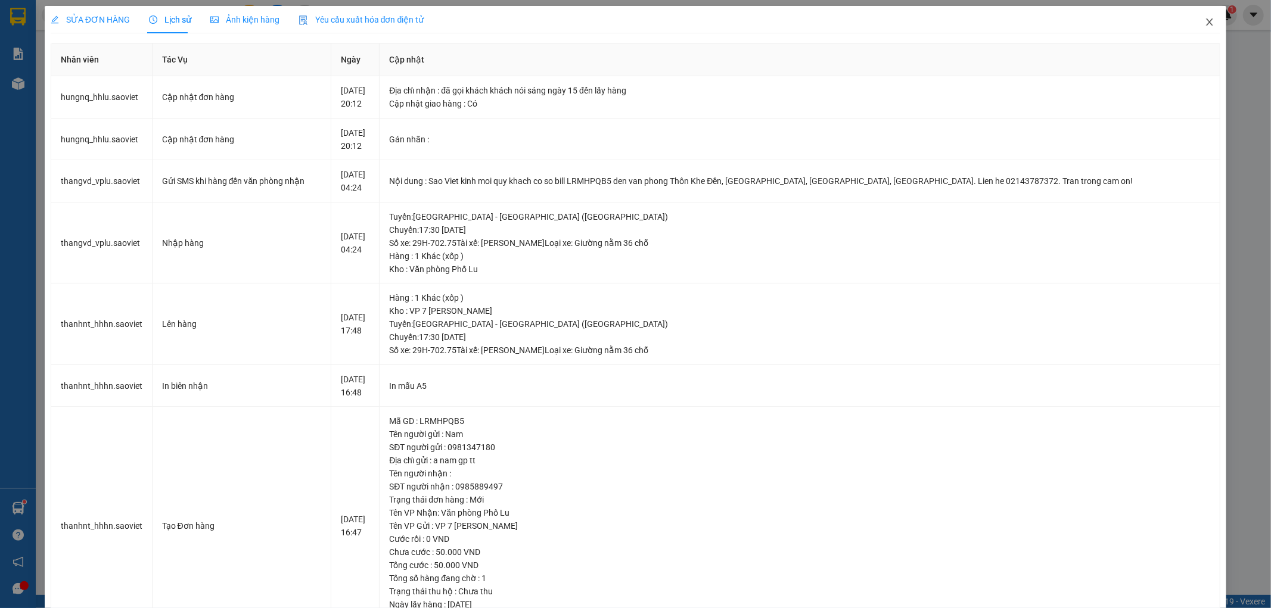
click at [1205, 25] on icon "close" at bounding box center [1210, 22] width 10 height 10
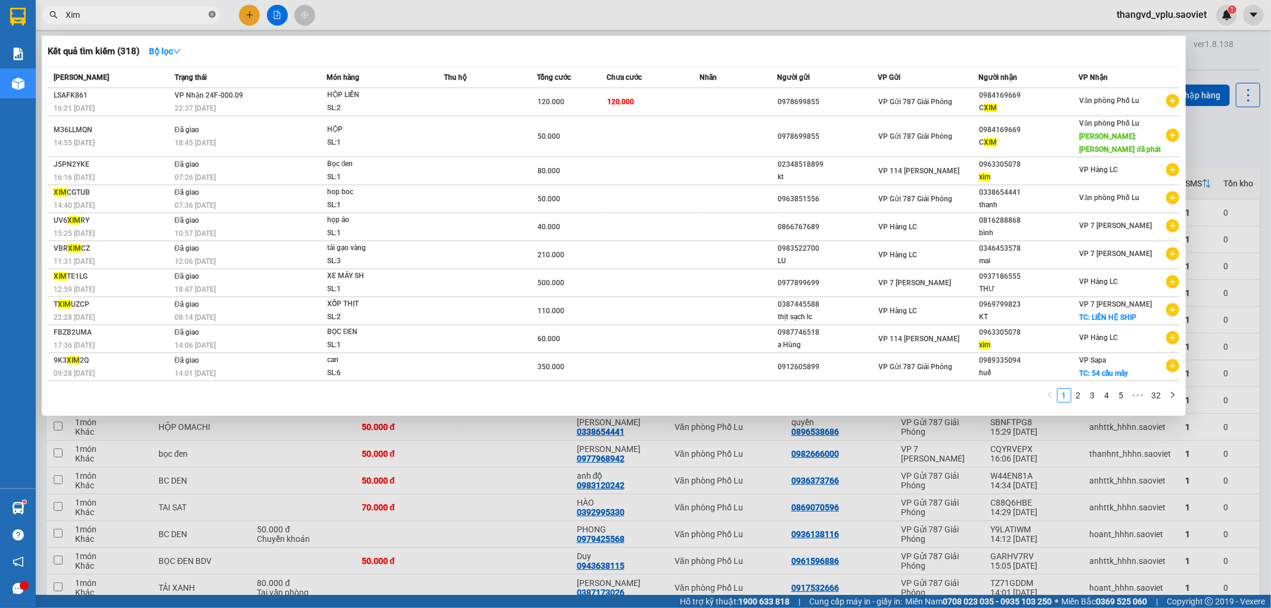
click at [211, 13] on icon "close-circle" at bounding box center [212, 14] width 7 height 7
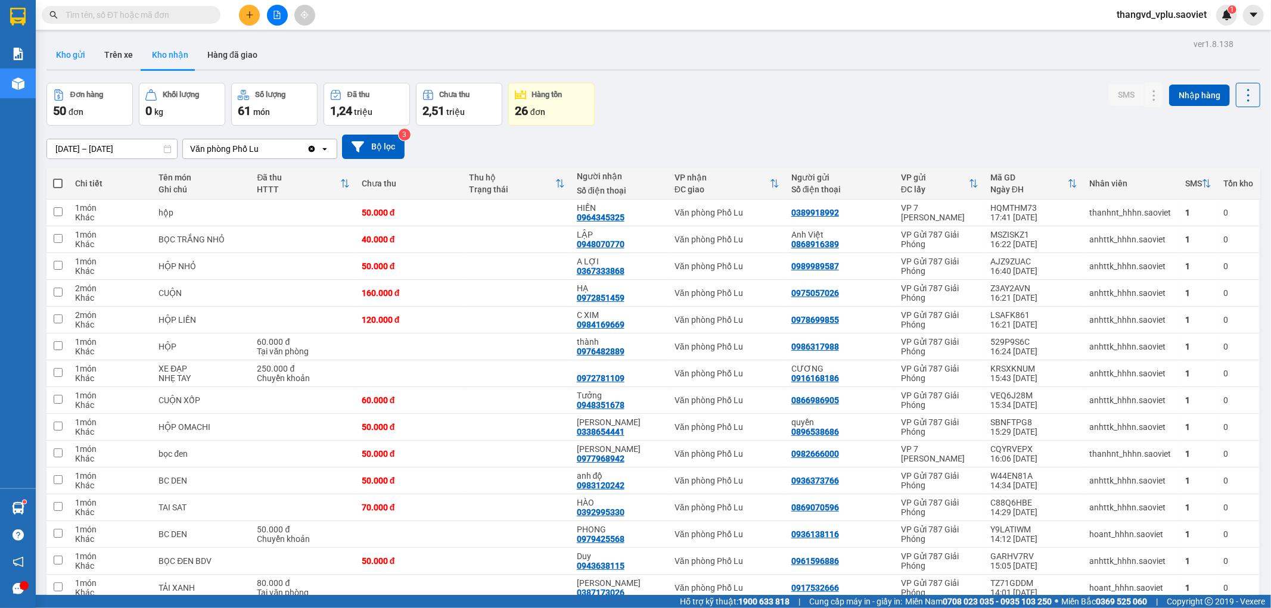
click at [74, 67] on button "Kho gửi" at bounding box center [70, 55] width 48 height 29
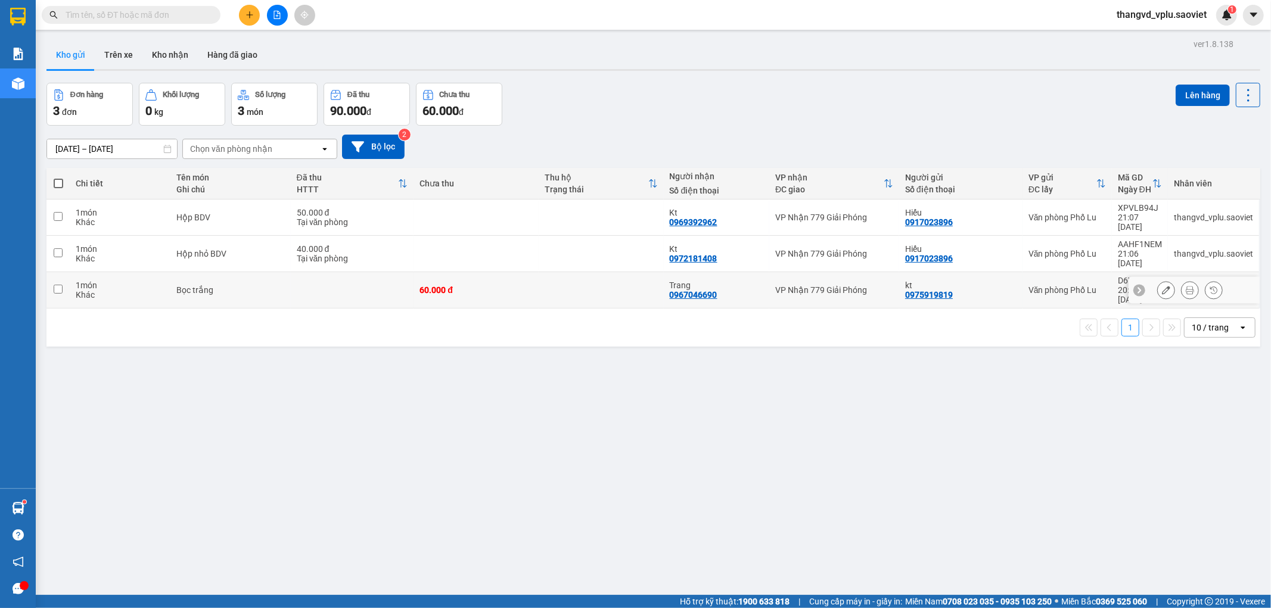
click at [271, 285] on div "Bọc trắng" at bounding box center [230, 290] width 108 height 10
checkbox input "true"
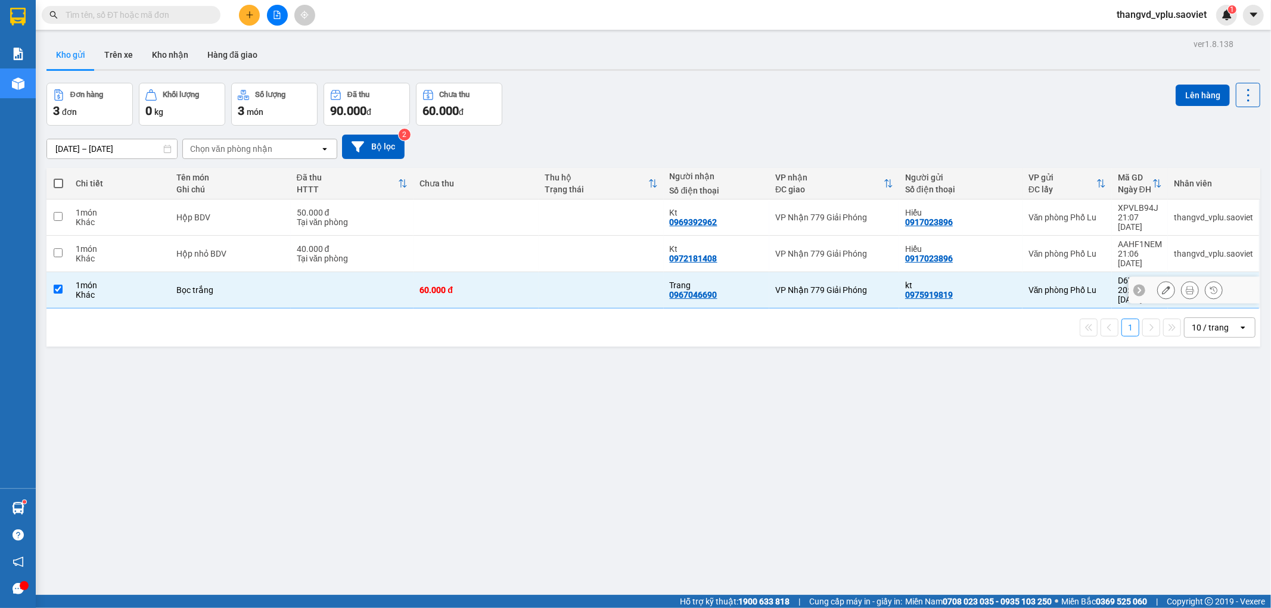
click at [264, 247] on td "Hộp nhỏ BDV" at bounding box center [230, 254] width 120 height 36
checkbox input "true"
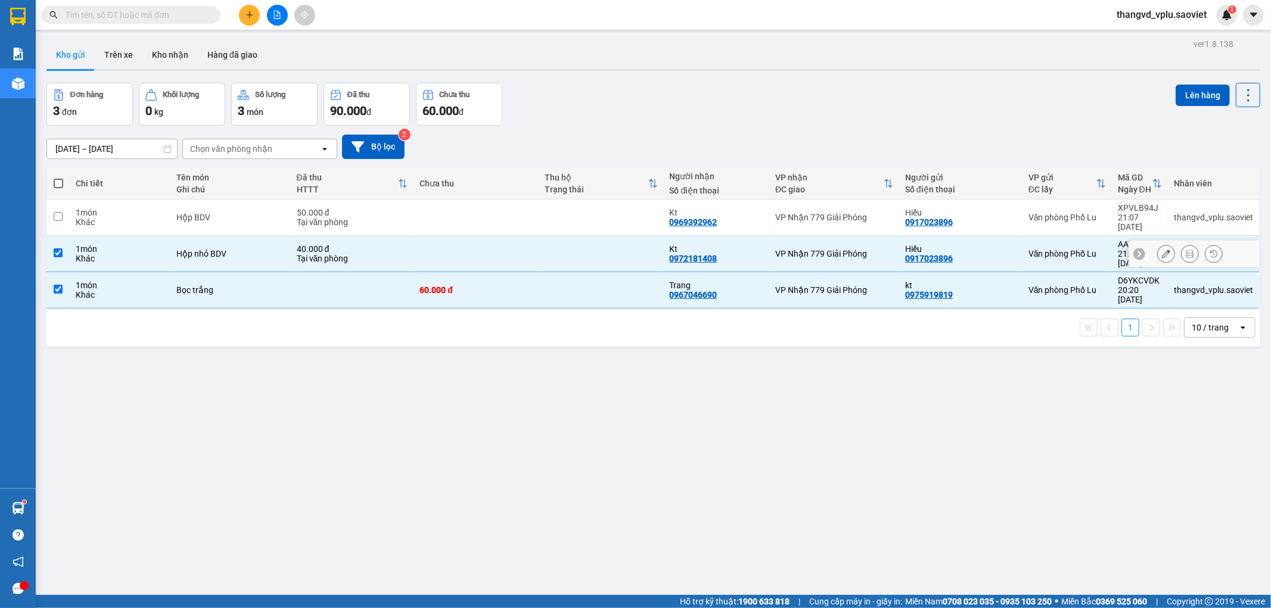
click at [262, 213] on div "Hộp BDV" at bounding box center [230, 218] width 108 height 10
checkbox input "true"
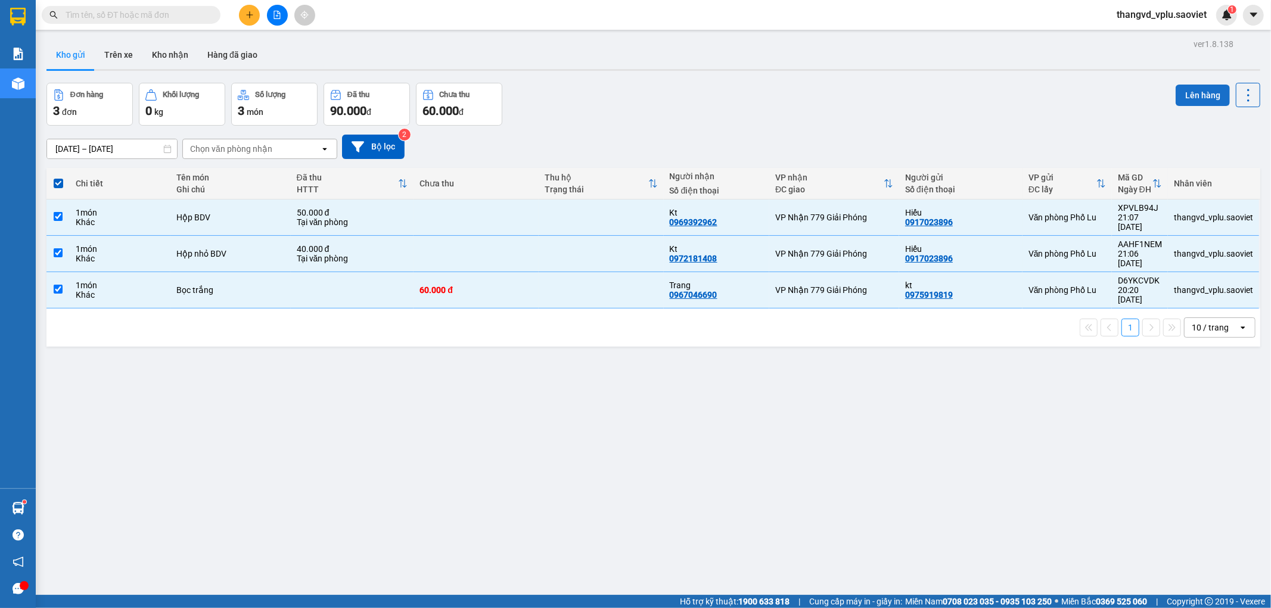
click at [1184, 91] on button "Lên hàng" at bounding box center [1203, 95] width 54 height 21
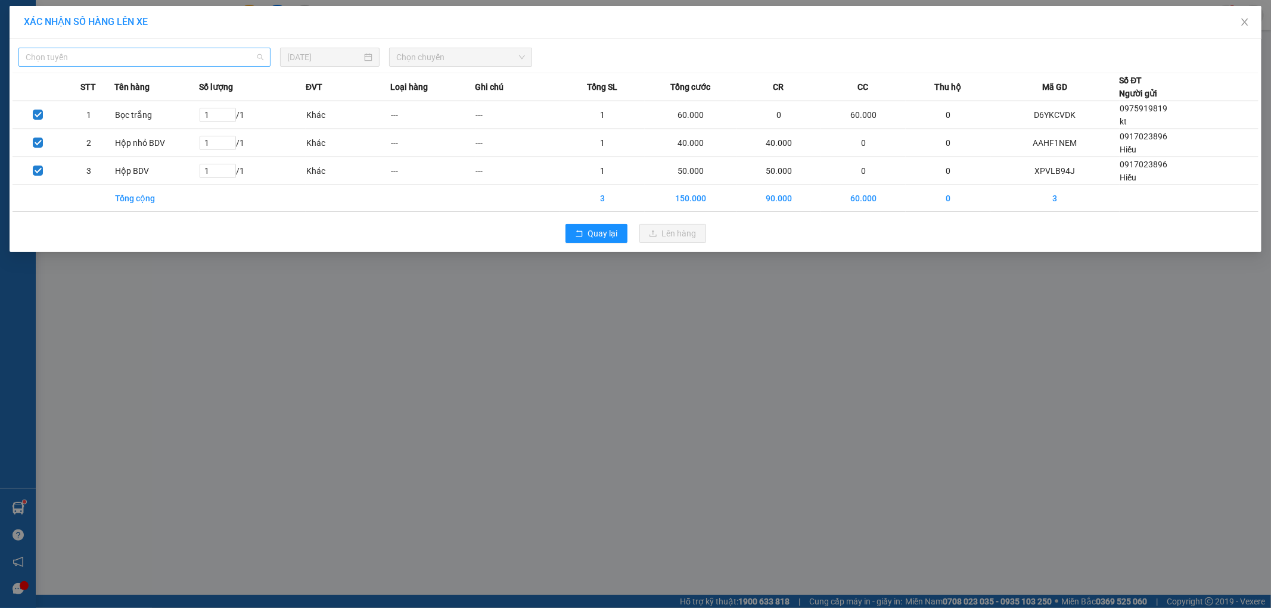
click at [111, 60] on span "Chọn tuyến" at bounding box center [145, 57] width 238 height 18
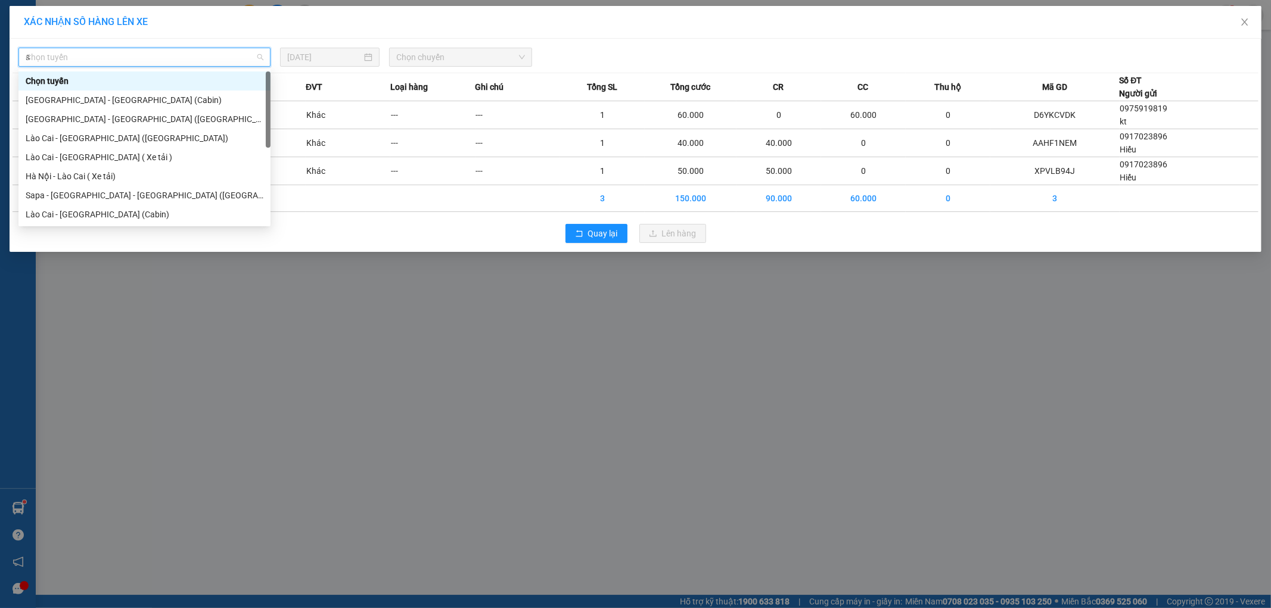
type input "sa"
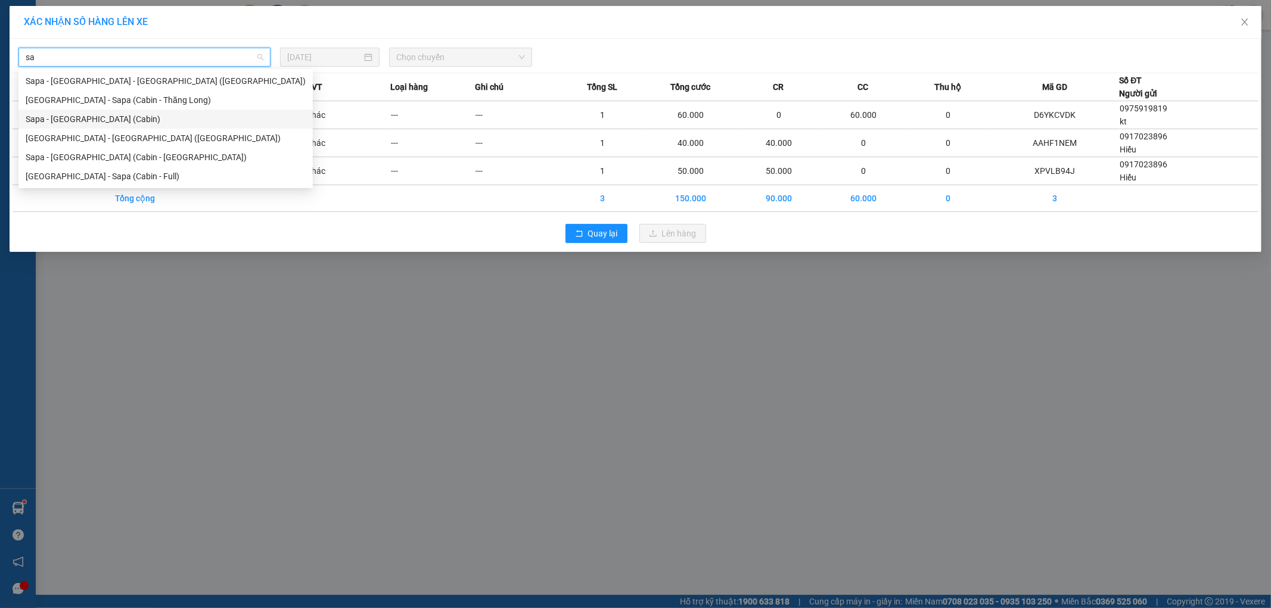
click at [97, 119] on div "Sapa - [GEOGRAPHIC_DATA] (Cabin)" at bounding box center [166, 119] width 280 height 13
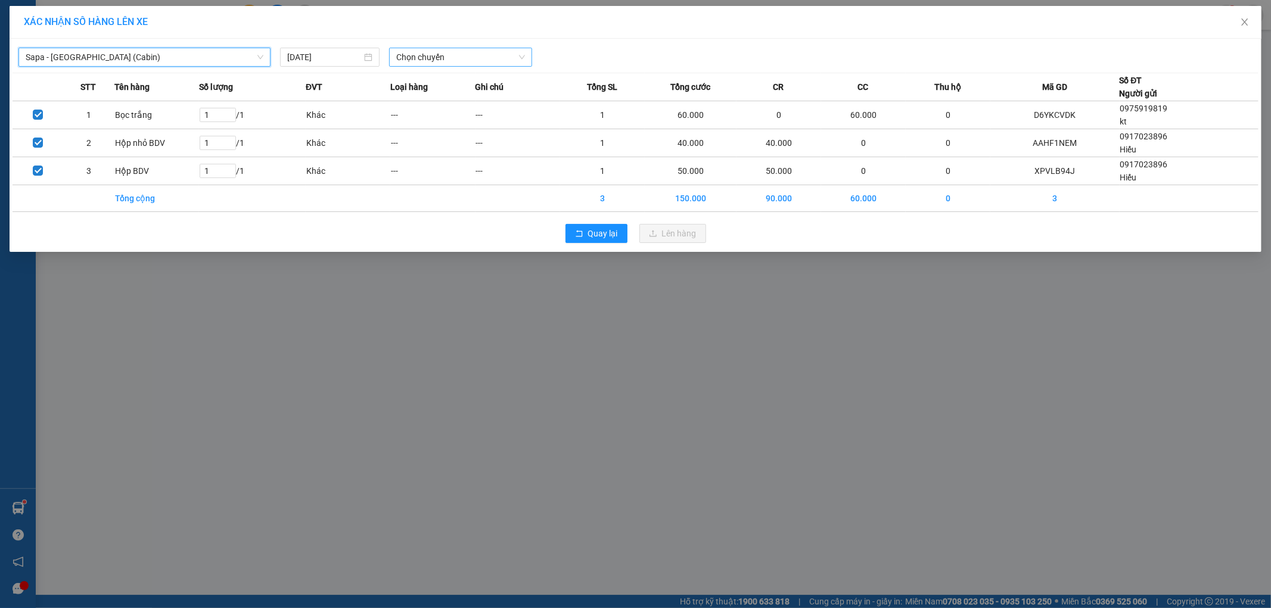
click at [439, 51] on span "Chọn chuyến" at bounding box center [460, 57] width 129 height 18
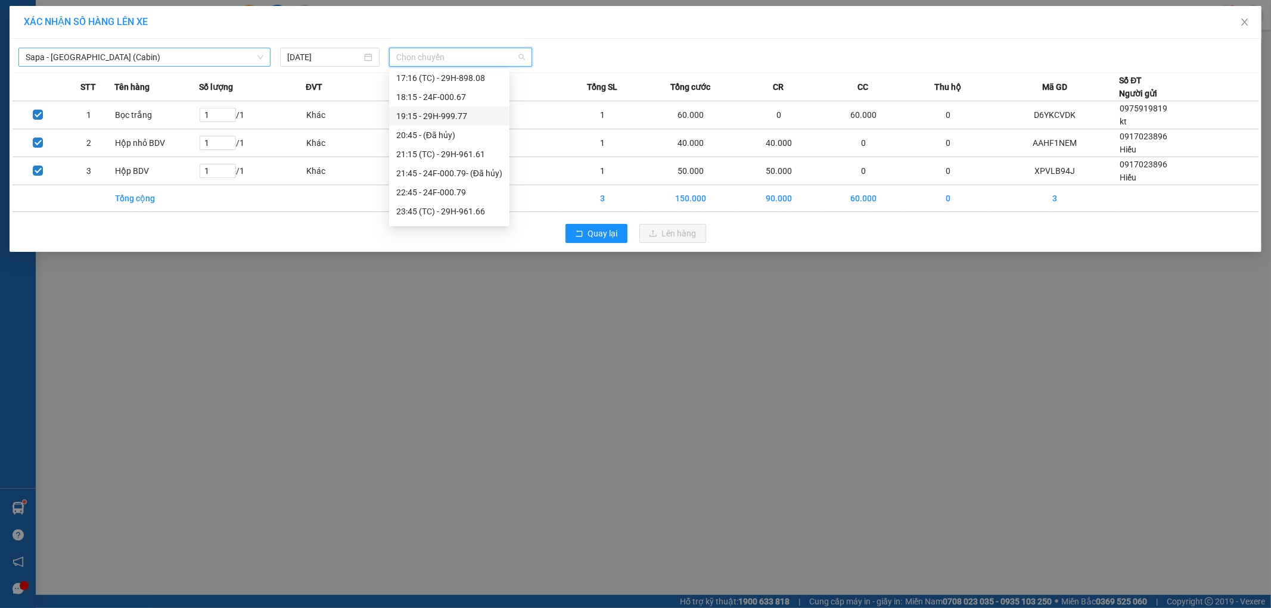
scroll to position [463, 0]
click at [471, 169] on div "22:45 - 24F-000.79" at bounding box center [449, 170] width 106 height 13
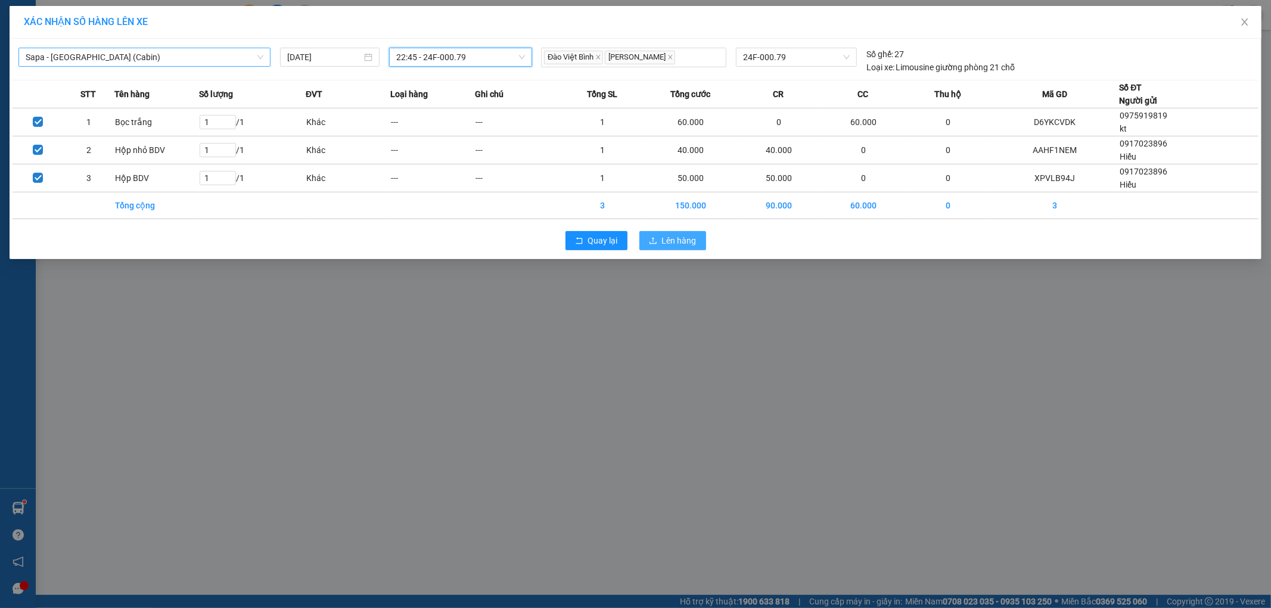
click at [681, 243] on span "Lên hàng" at bounding box center [679, 240] width 35 height 13
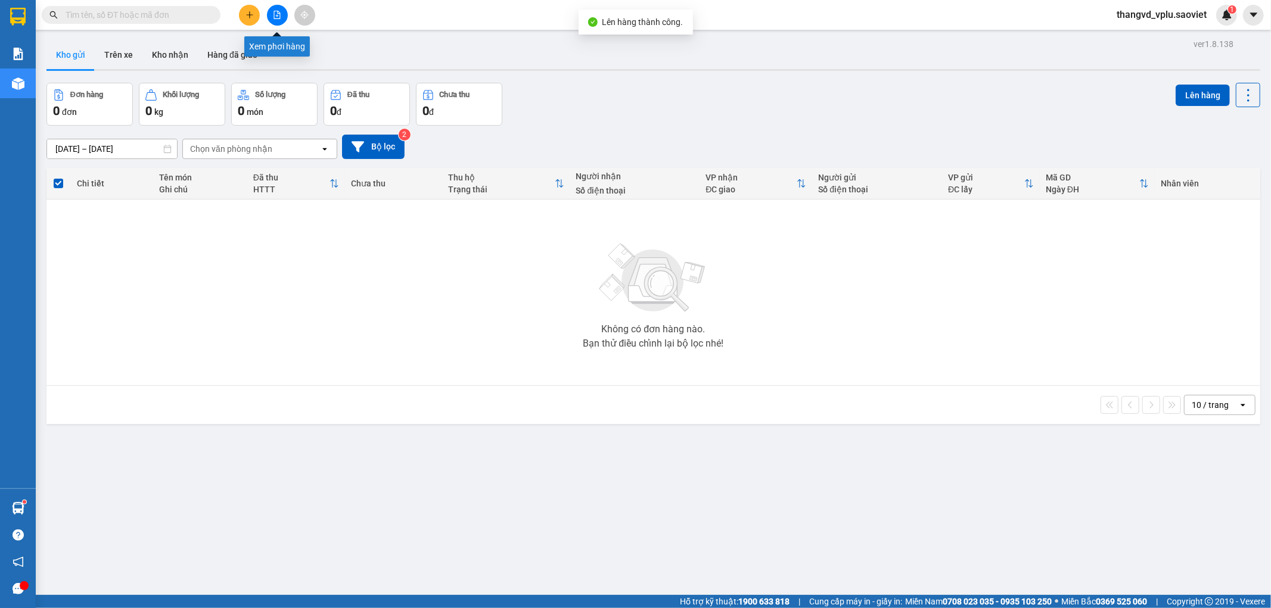
click at [277, 13] on icon "file-add" at bounding box center [277, 15] width 7 height 8
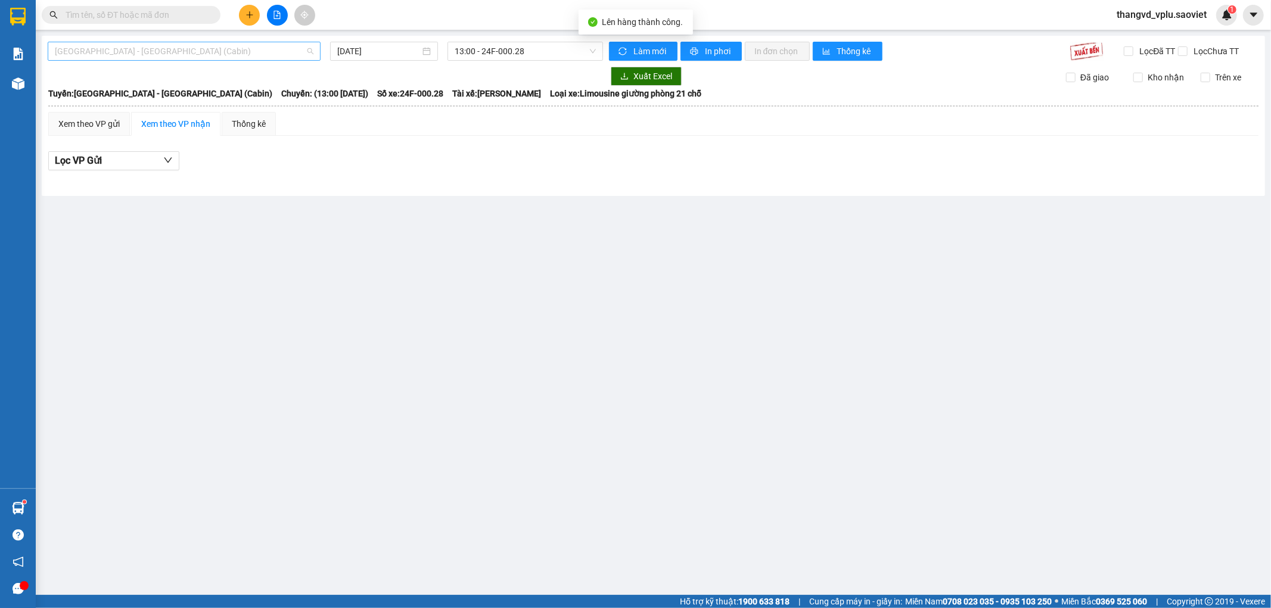
click at [153, 52] on span "[GEOGRAPHIC_DATA] - [GEOGRAPHIC_DATA] (Cabin)" at bounding box center [184, 51] width 259 height 18
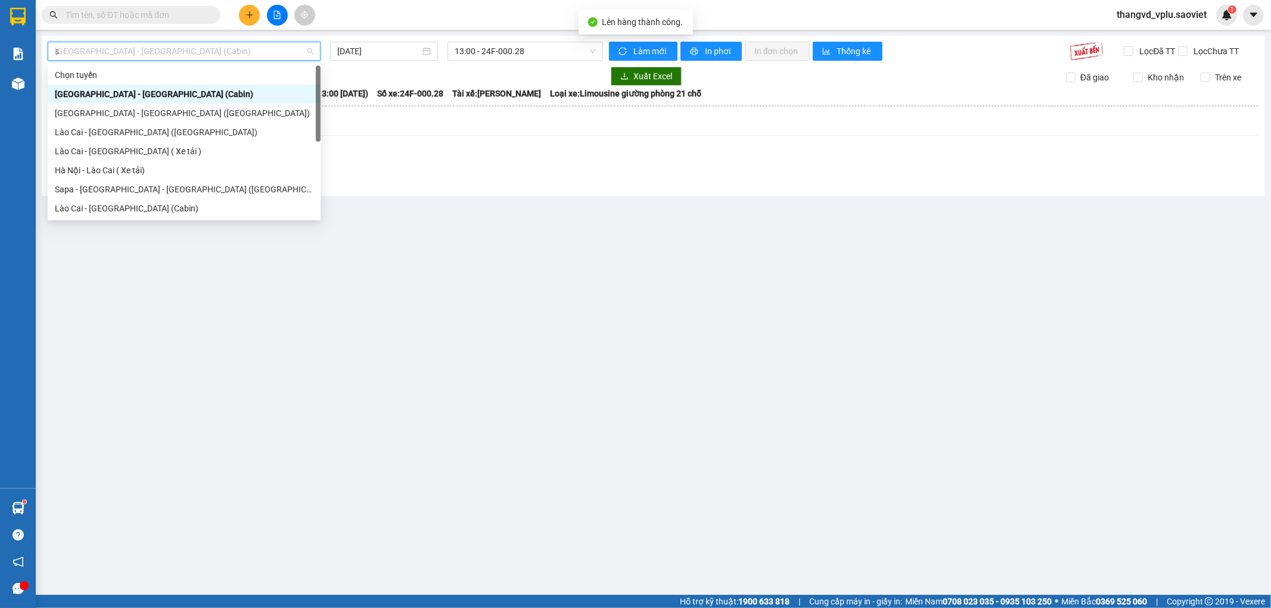
type input "sa"
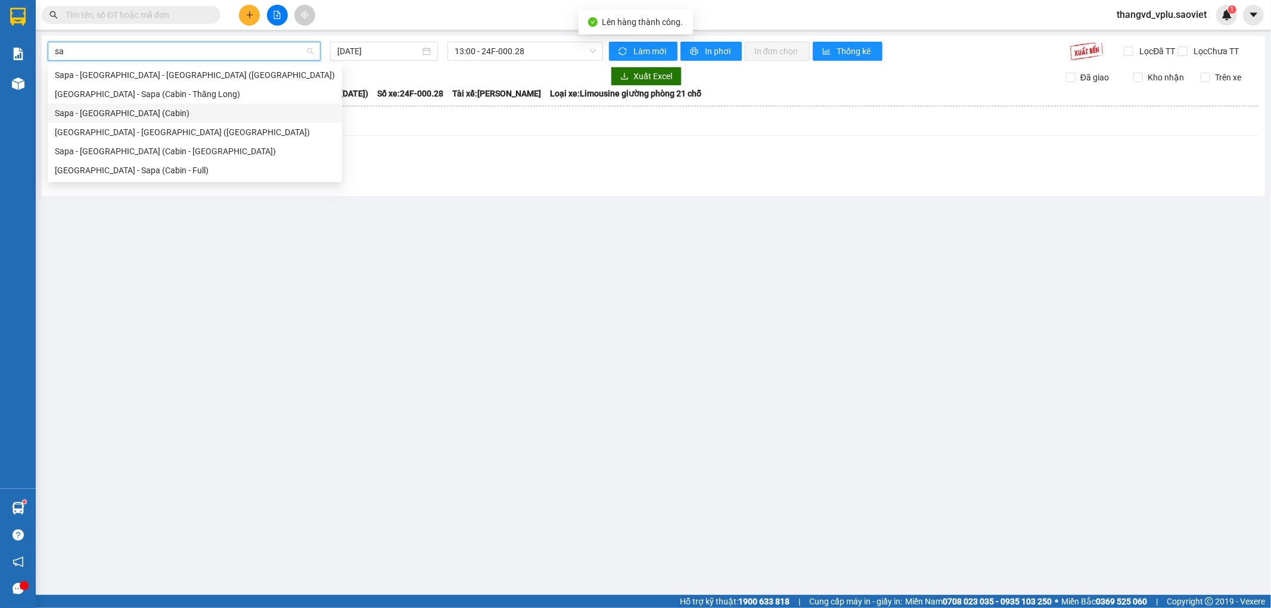
click at [128, 112] on div "Sapa - [GEOGRAPHIC_DATA] (Cabin)" at bounding box center [195, 113] width 280 height 13
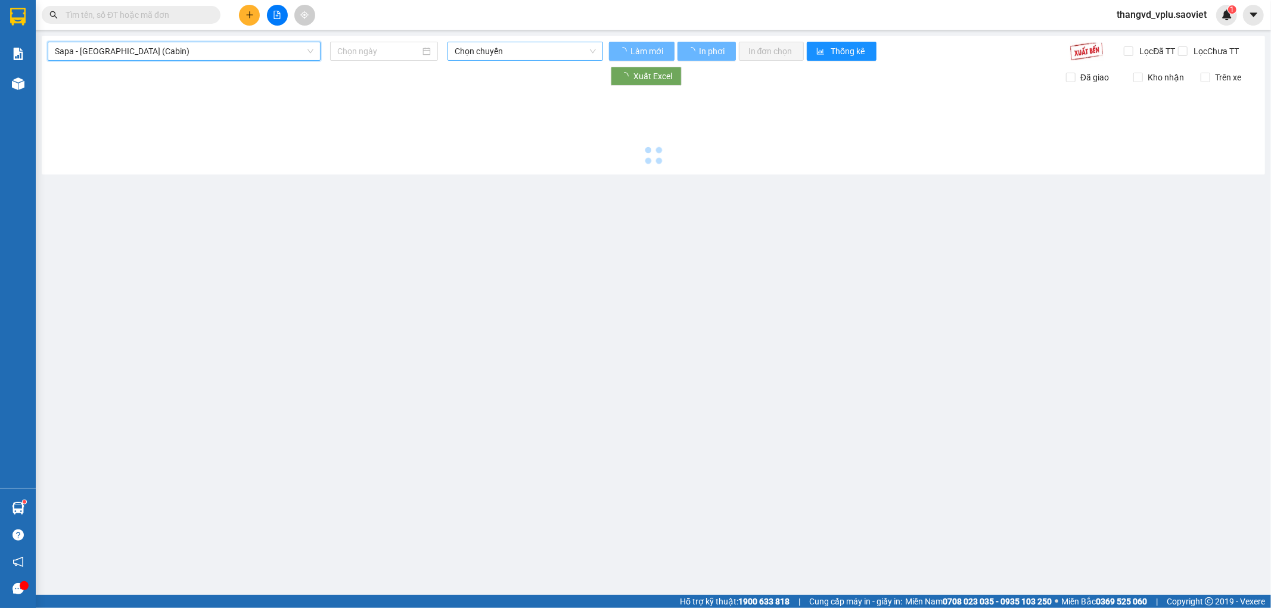
type input "[DATE]"
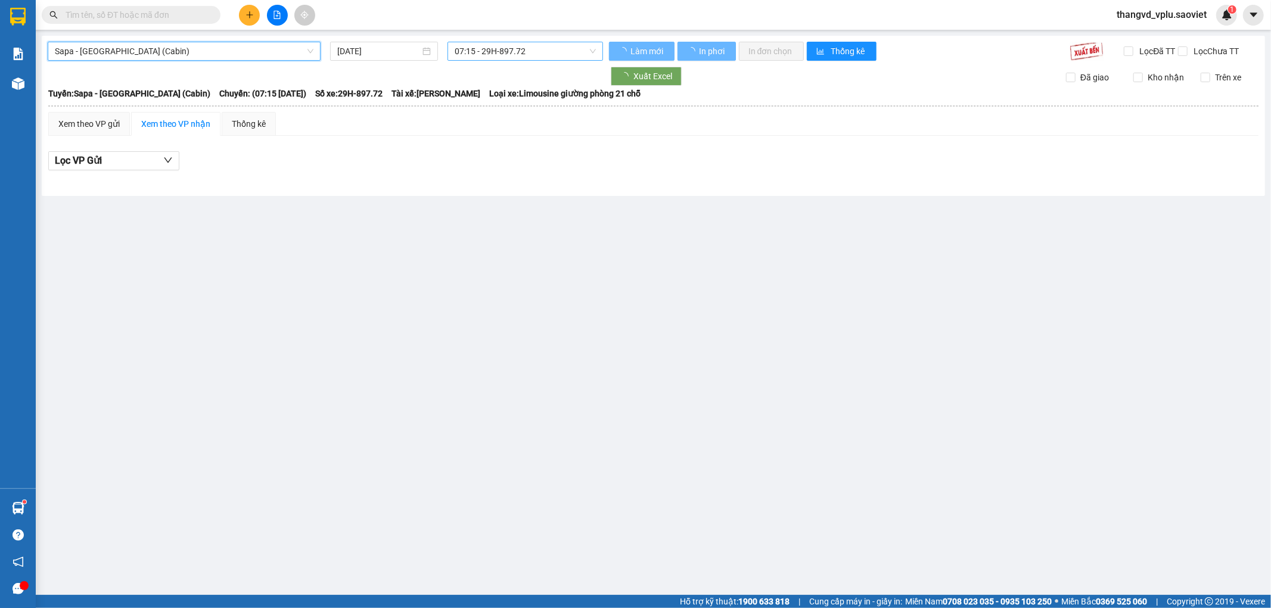
click at [489, 52] on span "07:15 - 29H-897.72" at bounding box center [525, 51] width 141 height 18
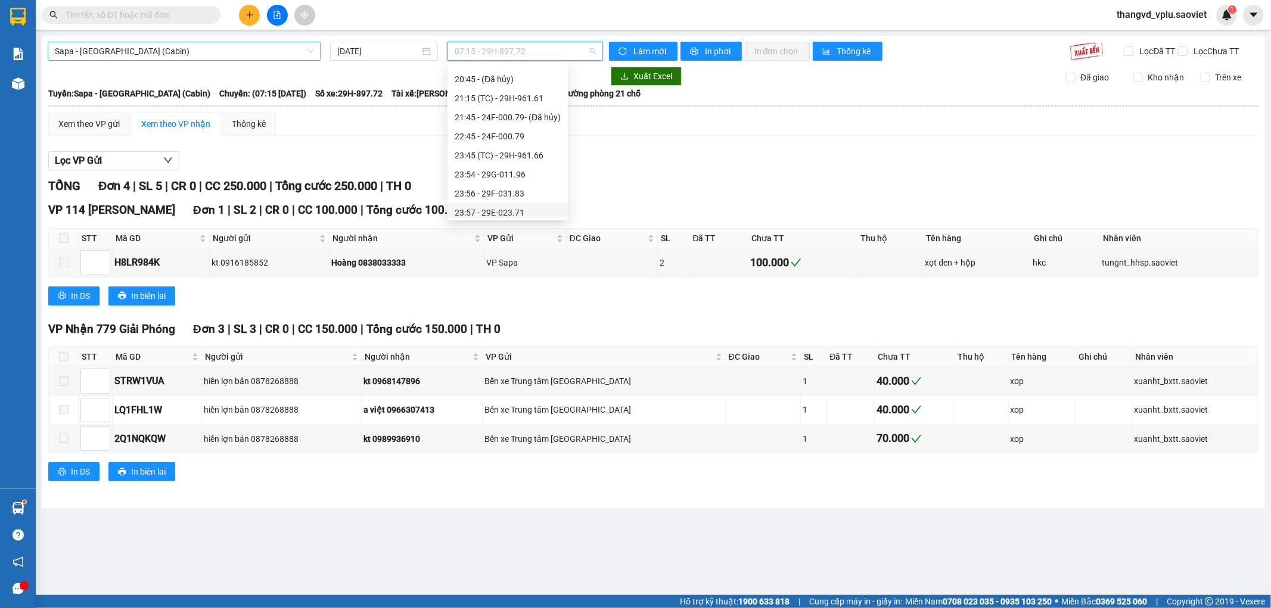
scroll to position [468, 0]
click at [518, 160] on div "22:45 - 24F-000.79" at bounding box center [508, 160] width 106 height 13
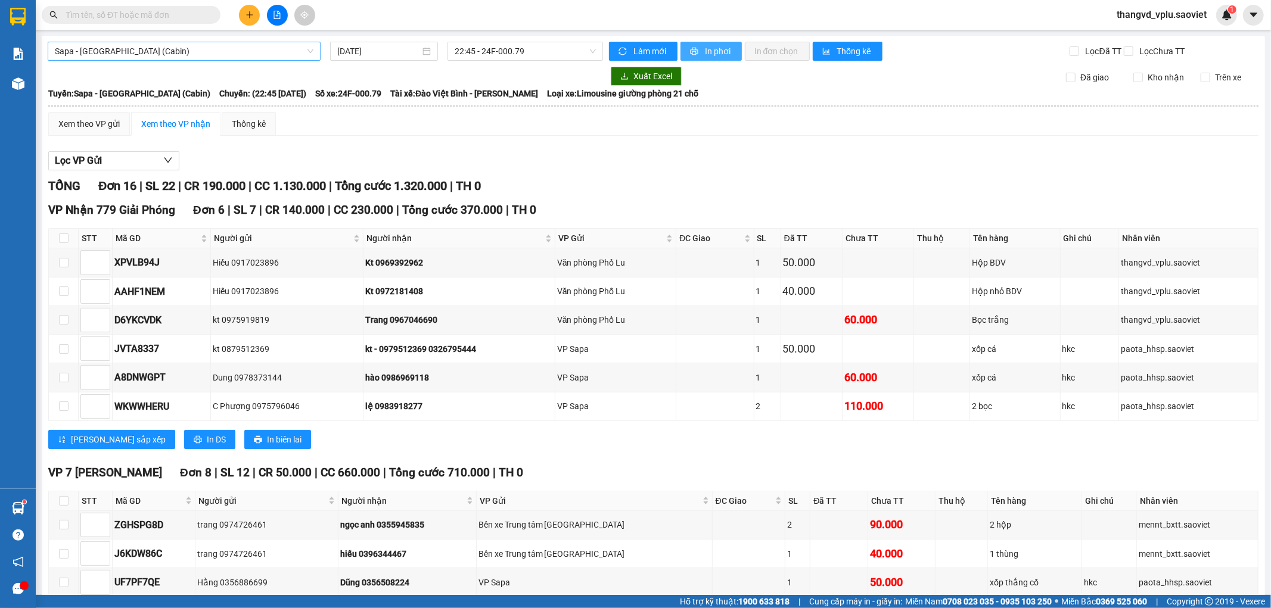
click at [692, 51] on icon "printer" at bounding box center [694, 51] width 8 height 8
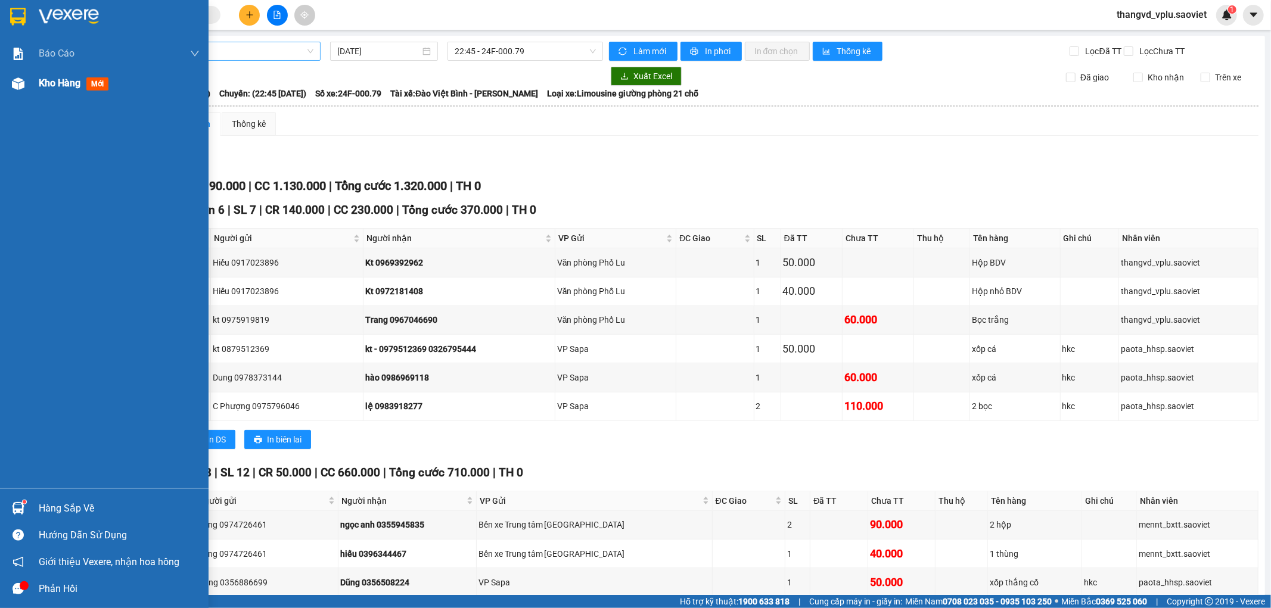
click at [60, 86] on span "Kho hàng" at bounding box center [60, 82] width 42 height 11
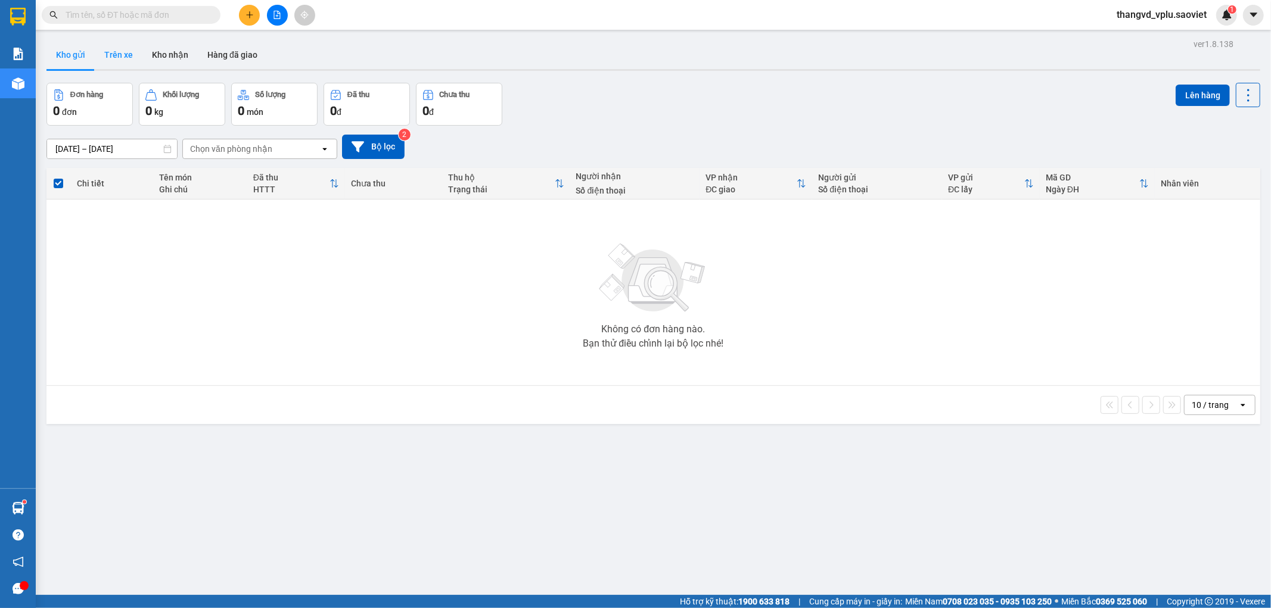
click at [120, 48] on button "Trên xe" at bounding box center [119, 55] width 48 height 29
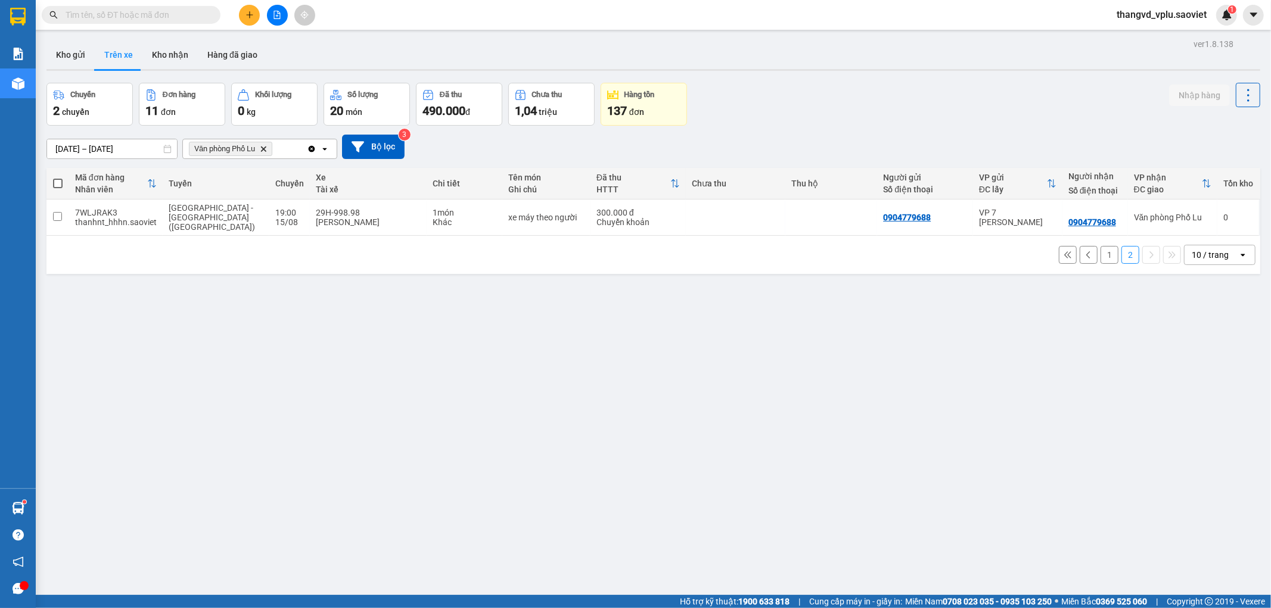
click at [1101, 247] on button "1" at bounding box center [1110, 255] width 18 height 18
